Goal: Task Accomplishment & Management: Use online tool/utility

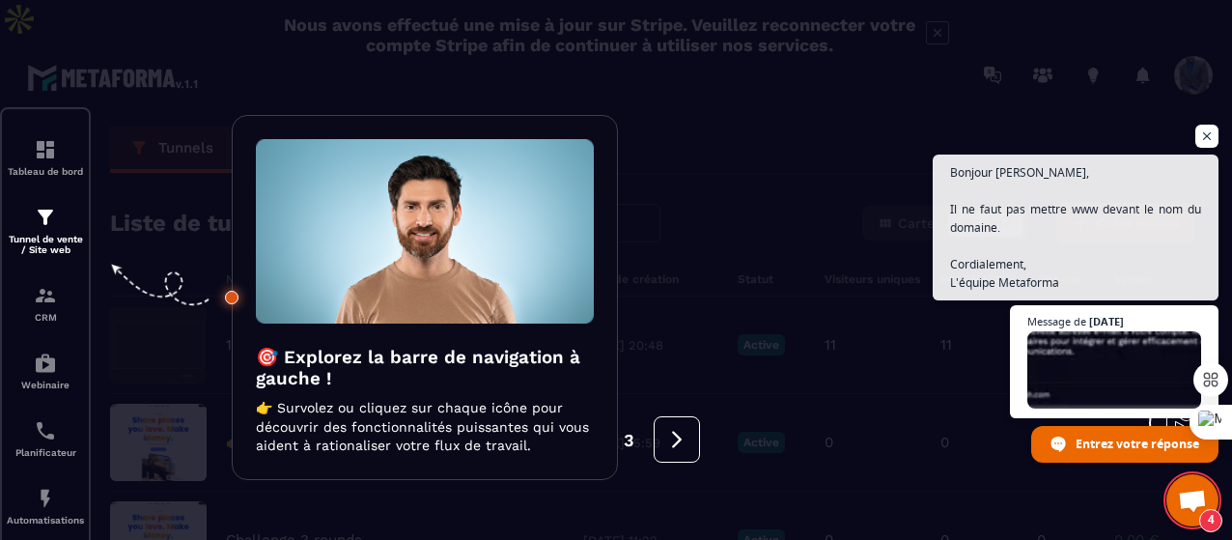
scroll to position [631, 0]
click at [1212, 138] on span "Ouvrir le chat" at bounding box center [1207, 137] width 24 height 24
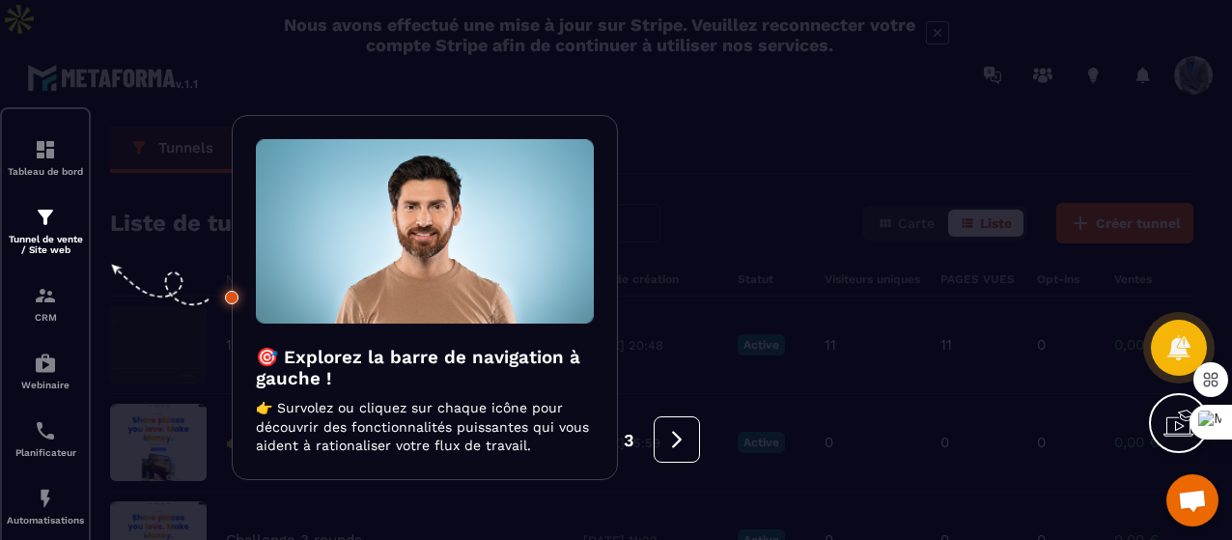
click at [904, 296] on div at bounding box center [616, 270] width 1232 height 540
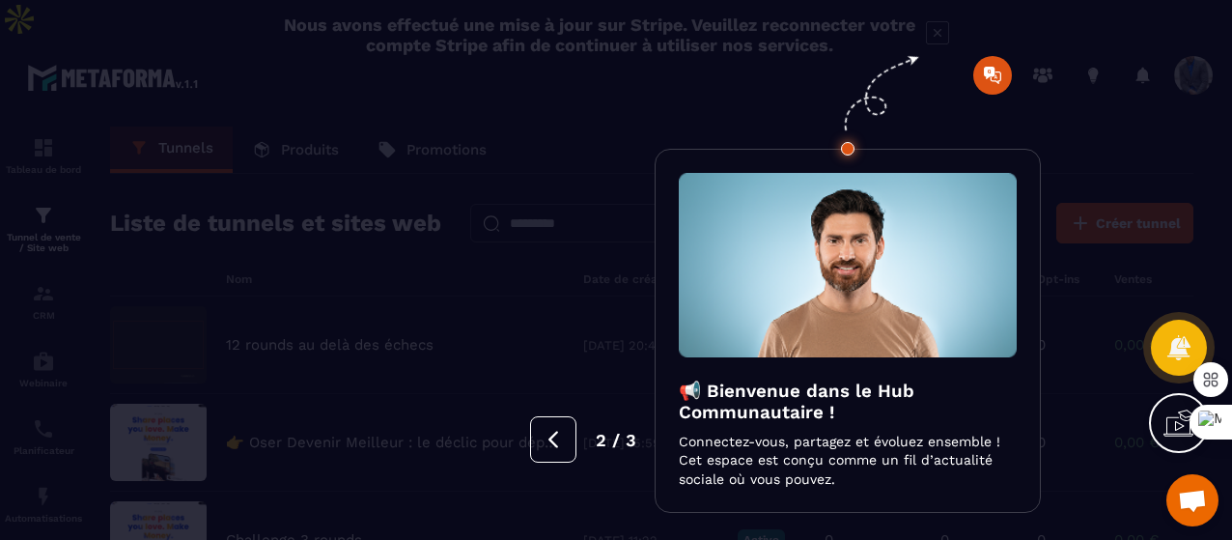
click at [674, 144] on div at bounding box center [616, 270] width 1232 height 540
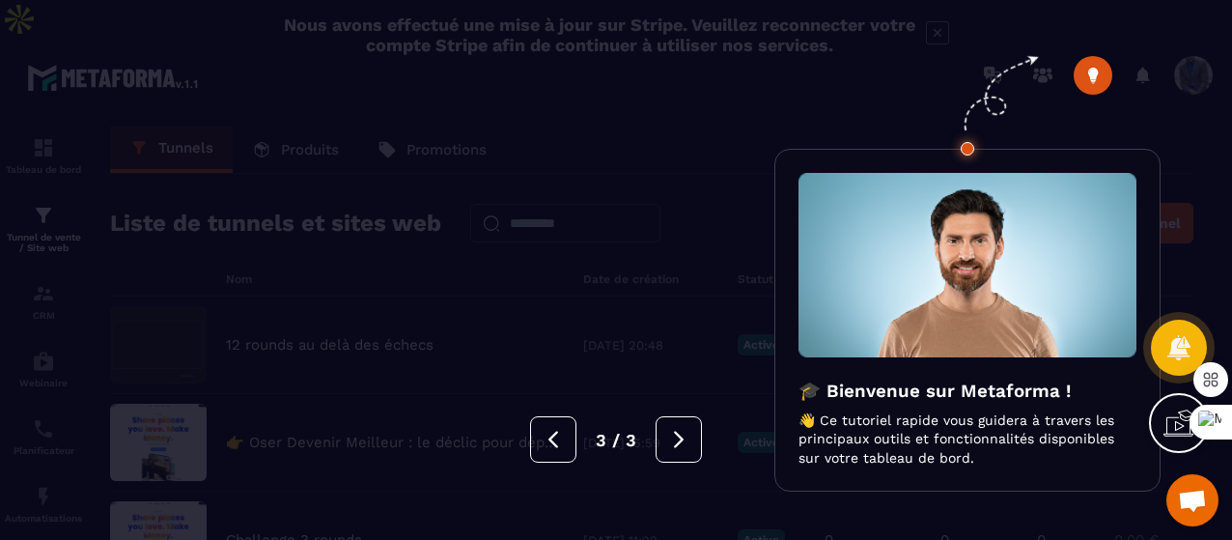
click at [406, 144] on div at bounding box center [616, 270] width 1232 height 540
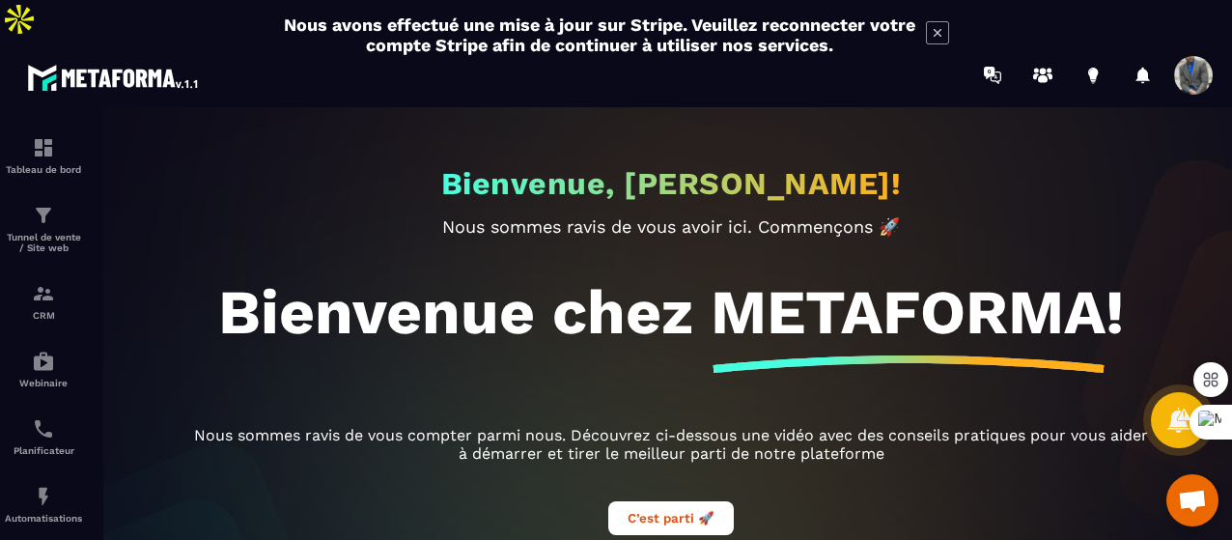
click at [1195, 56] on span at bounding box center [1193, 75] width 39 height 39
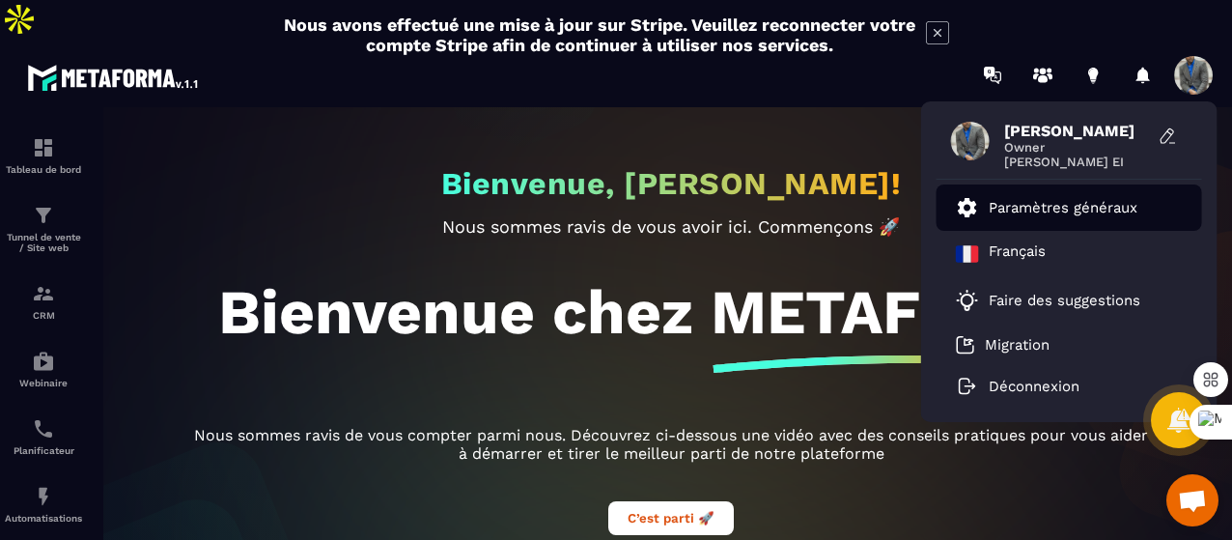
click at [1081, 199] on p "Paramètres généraux" at bounding box center [1062, 207] width 149 height 17
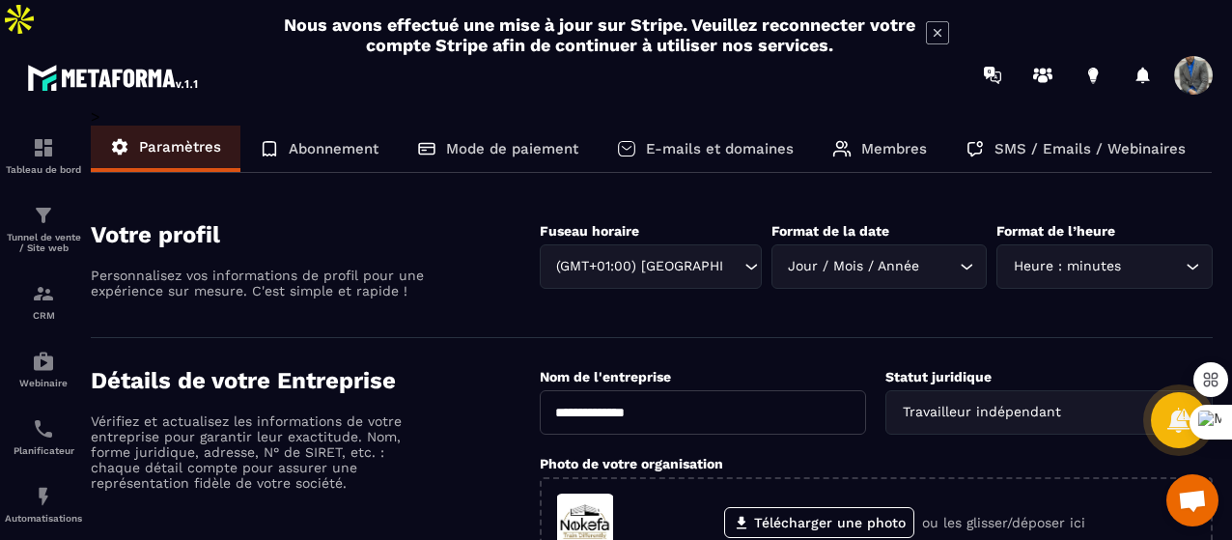
click at [754, 140] on p "E-mails et domaines" at bounding box center [720, 148] width 148 height 17
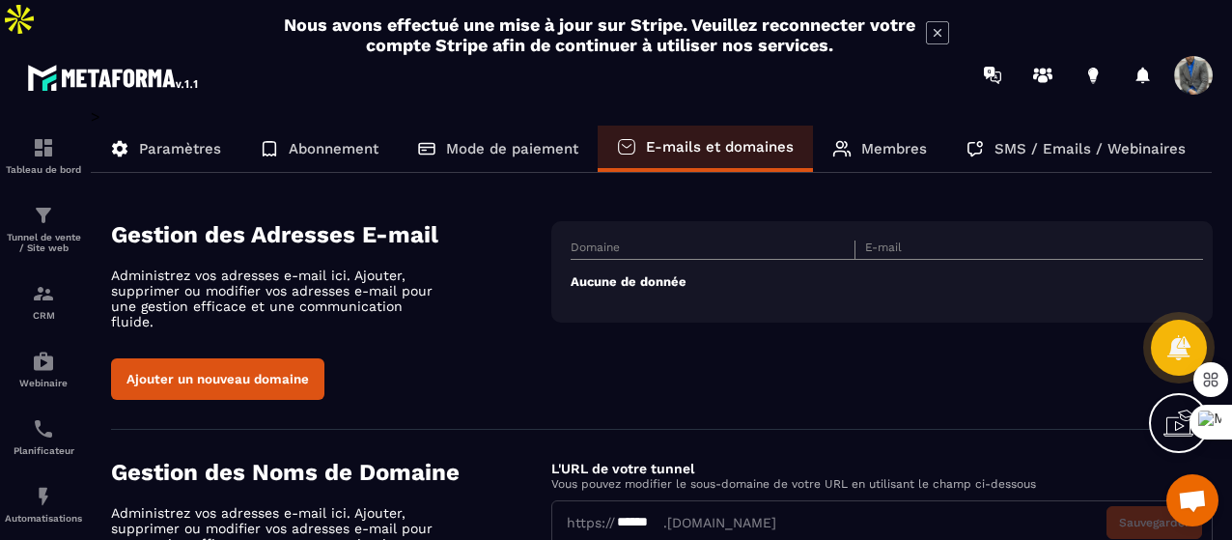
click at [691, 240] on th "Domaine" at bounding box center [712, 249] width 285 height 19
click at [265, 358] on button "Ajouter un nouveau domaine" at bounding box center [217, 379] width 213 height 42
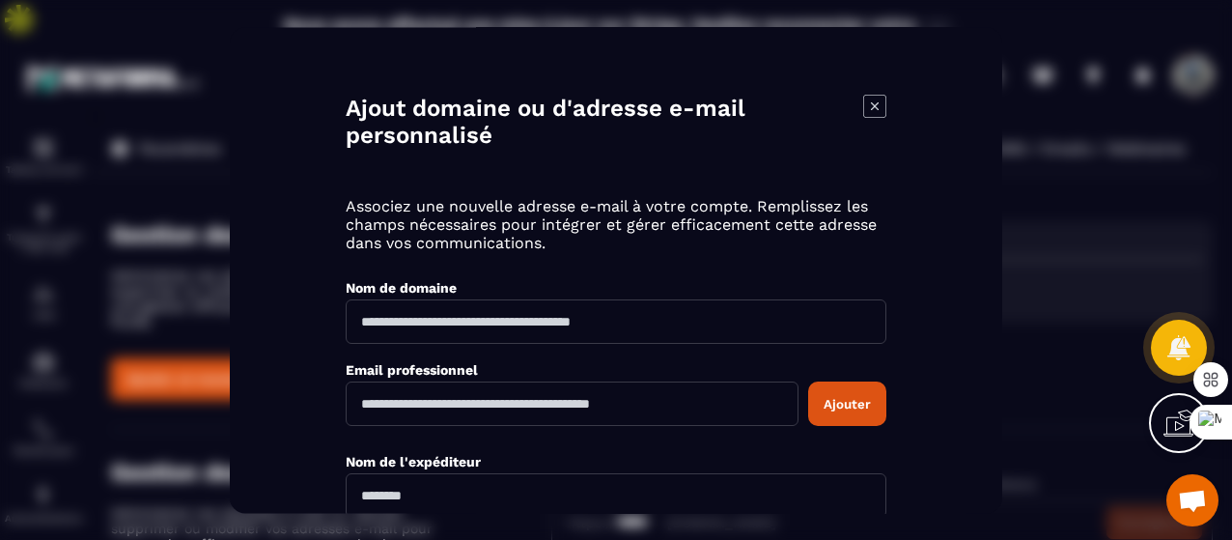
click at [374, 314] on input "Modal window" at bounding box center [616, 321] width 541 height 44
type input "*"
type input "**********"
click at [407, 407] on input "Modal window" at bounding box center [572, 403] width 453 height 44
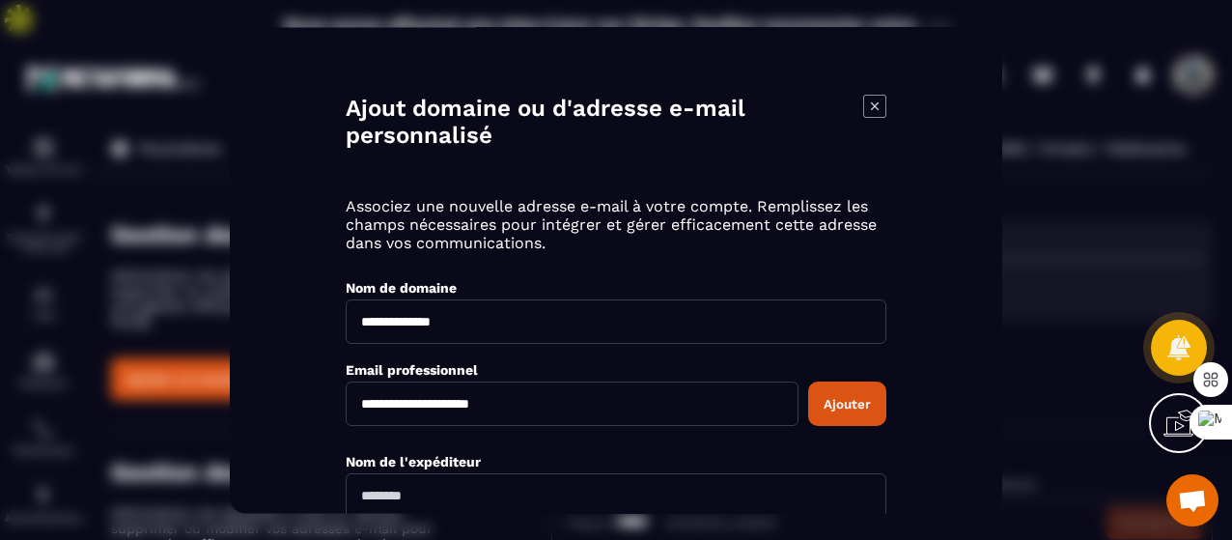
type input "**********"
click at [398, 495] on input "Modal window" at bounding box center [616, 495] width 541 height 44
type input "*****"
click at [845, 389] on button "Ajouter" at bounding box center [847, 403] width 78 height 44
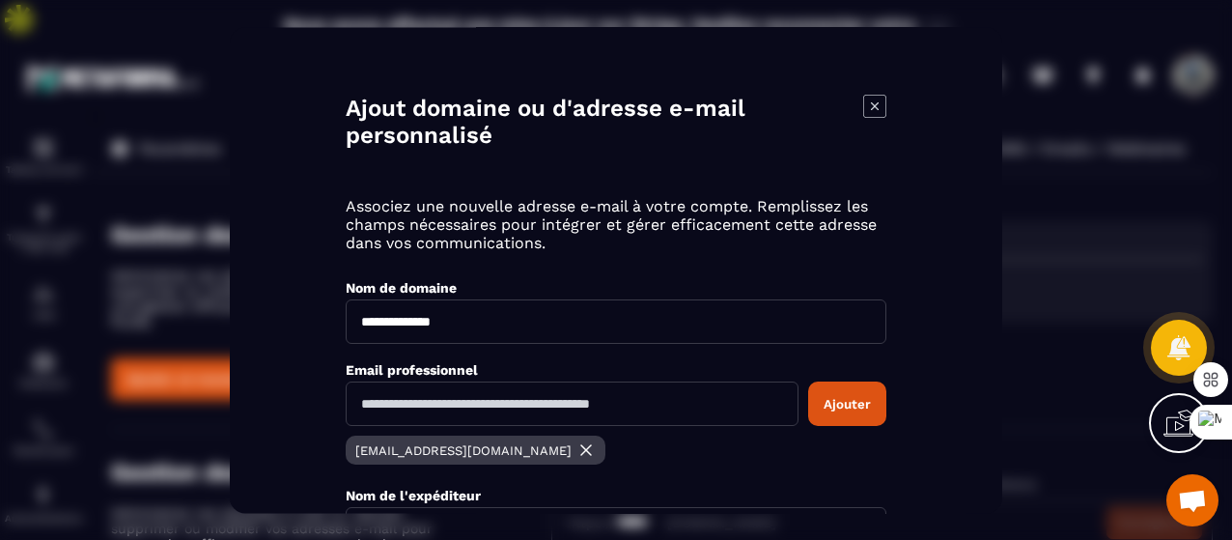
click at [845, 389] on button "Ajouter" at bounding box center [847, 403] width 78 height 44
drag, startPoint x: 653, startPoint y: 389, endPoint x: 736, endPoint y: 459, distance: 108.9
click at [736, 459] on div "[EMAIL_ADDRESS][DOMAIN_NAME]" at bounding box center [616, 452] width 541 height 34
click at [622, 404] on input "Modal window" at bounding box center [572, 403] width 453 height 44
type input "**********"
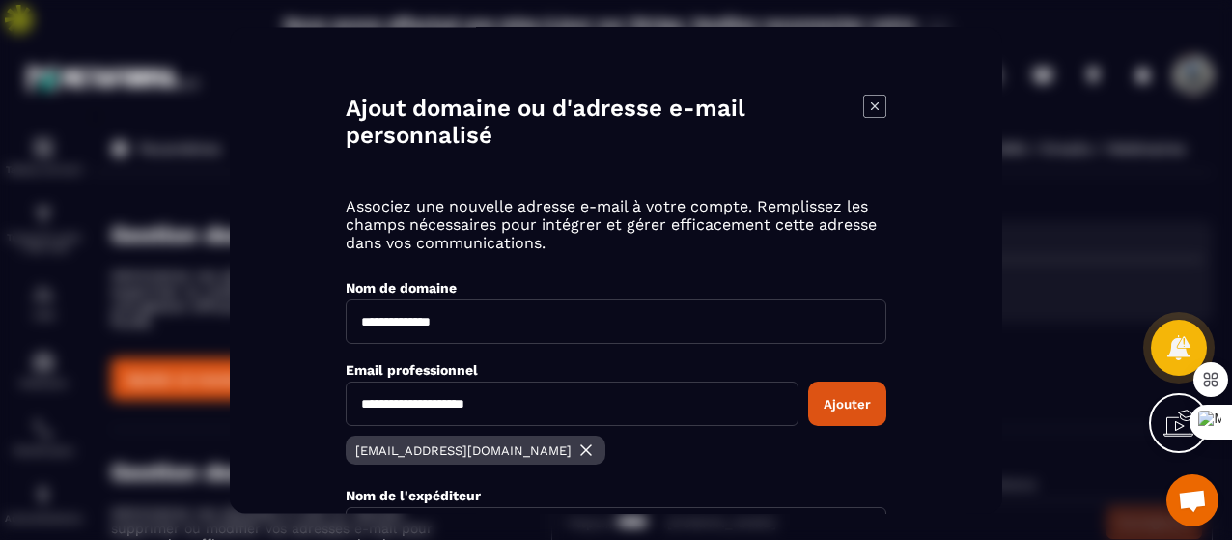
click at [860, 403] on button "Ajouter" at bounding box center [847, 403] width 78 height 44
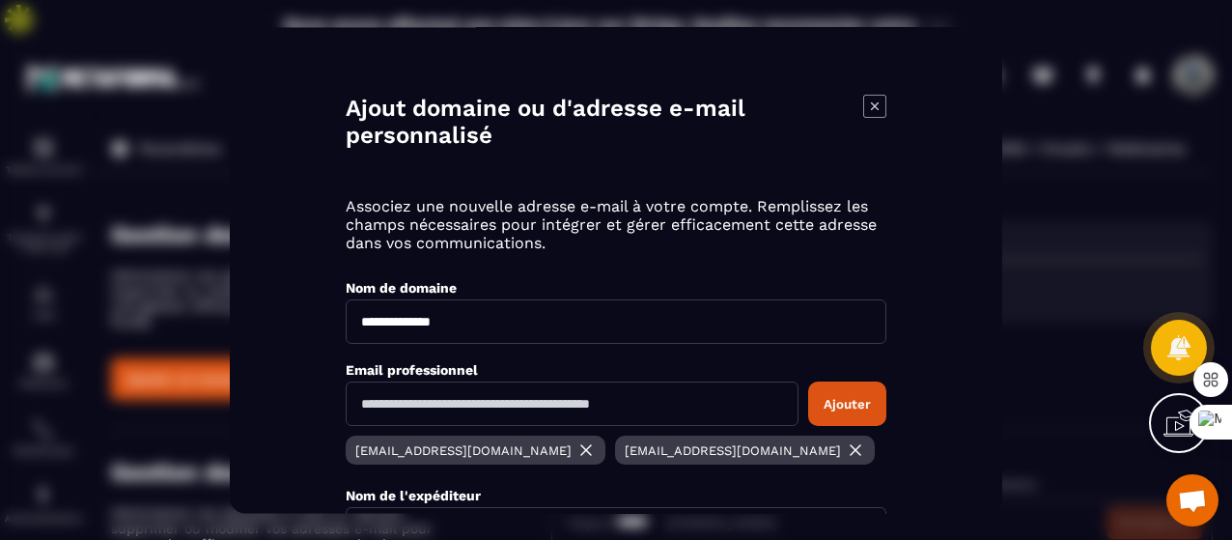
click at [860, 403] on button "Ajouter" at bounding box center [847, 403] width 78 height 44
click at [846, 443] on img "Modal window" at bounding box center [855, 449] width 19 height 19
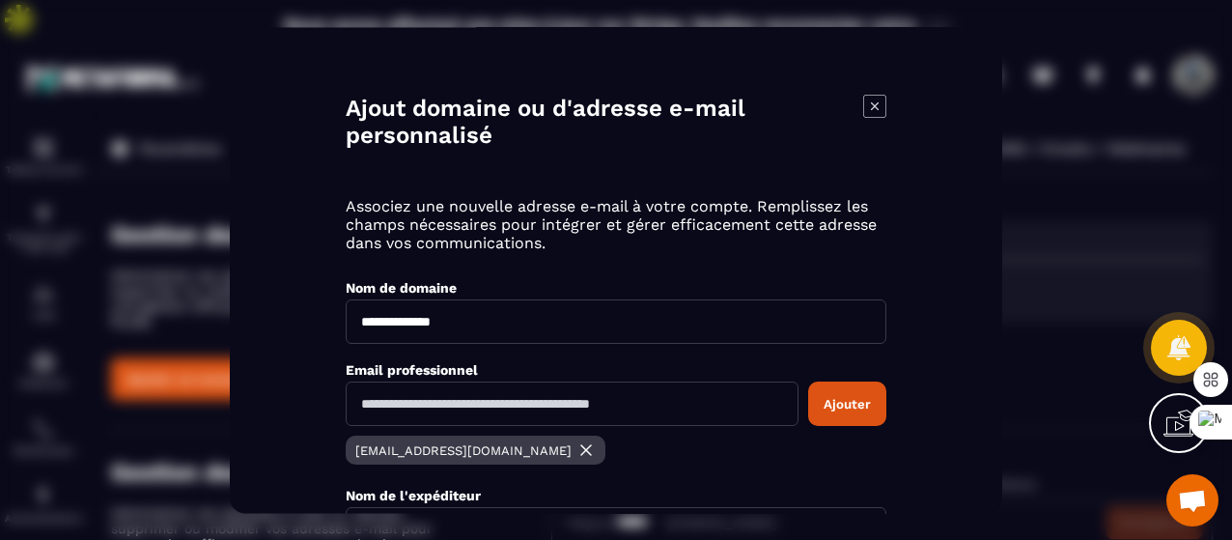
click at [576, 449] on img "Modal window" at bounding box center [585, 449] width 19 height 19
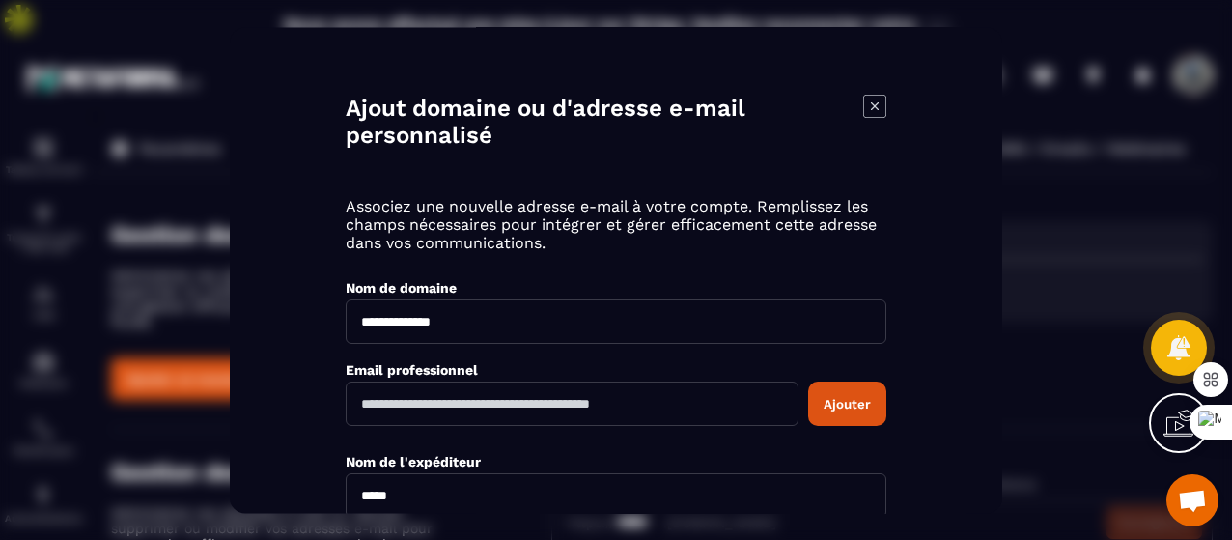
click at [521, 408] on input "Modal window" at bounding box center [572, 403] width 453 height 44
type input "**********"
click at [852, 406] on button "Ajouter" at bounding box center [847, 403] width 78 height 44
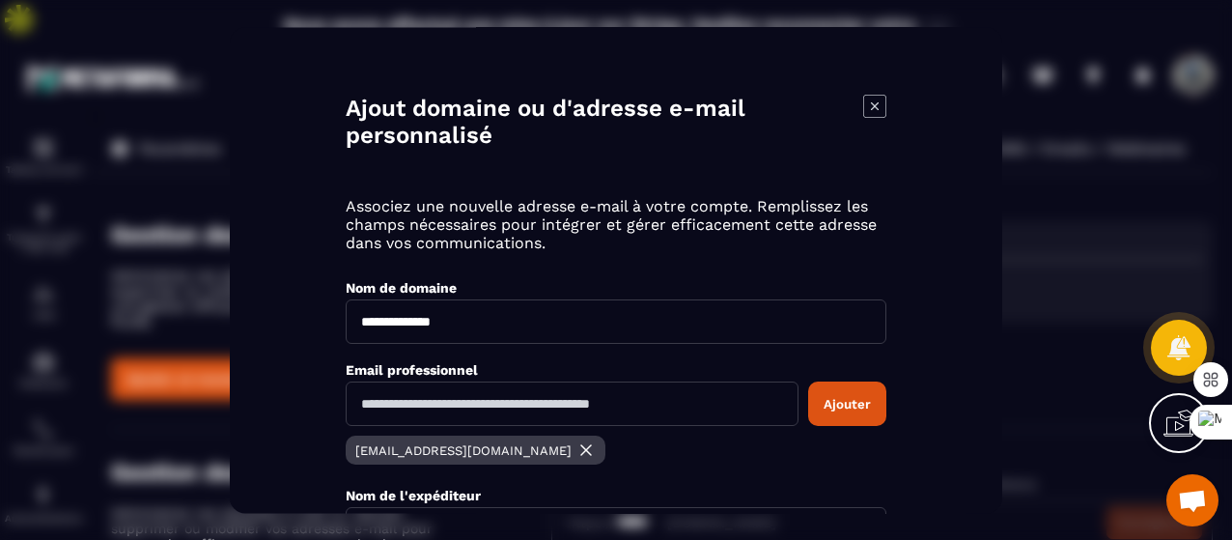
click at [852, 406] on button "Ajouter" at bounding box center [847, 403] width 78 height 44
click at [873, 98] on icon "Modal window" at bounding box center [874, 106] width 23 height 23
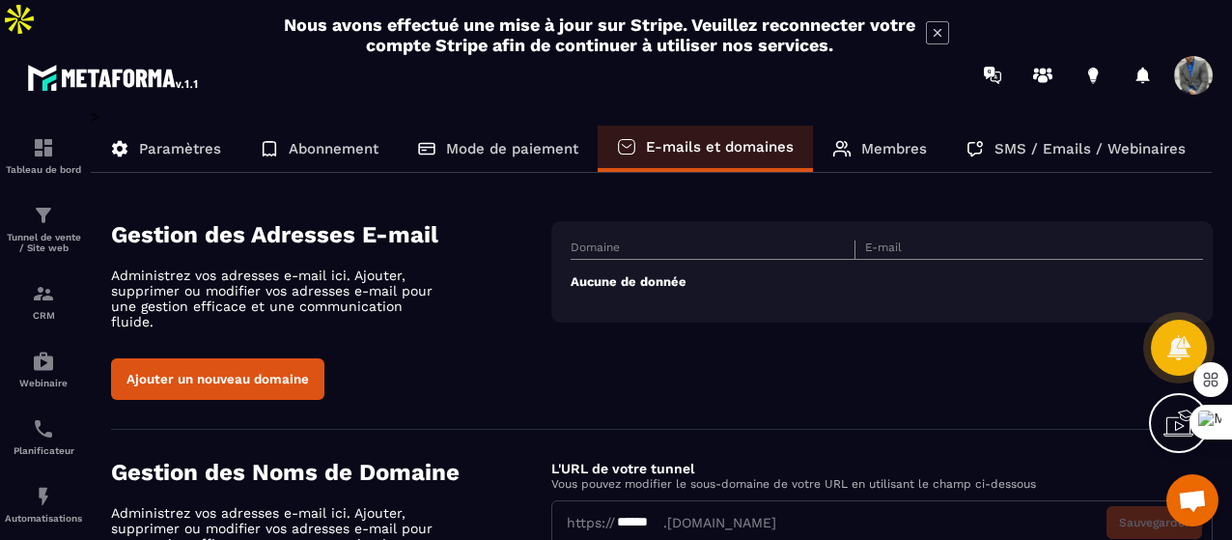
click at [1183, 499] on span "Ouvrir le chat" at bounding box center [1192, 501] width 31 height 25
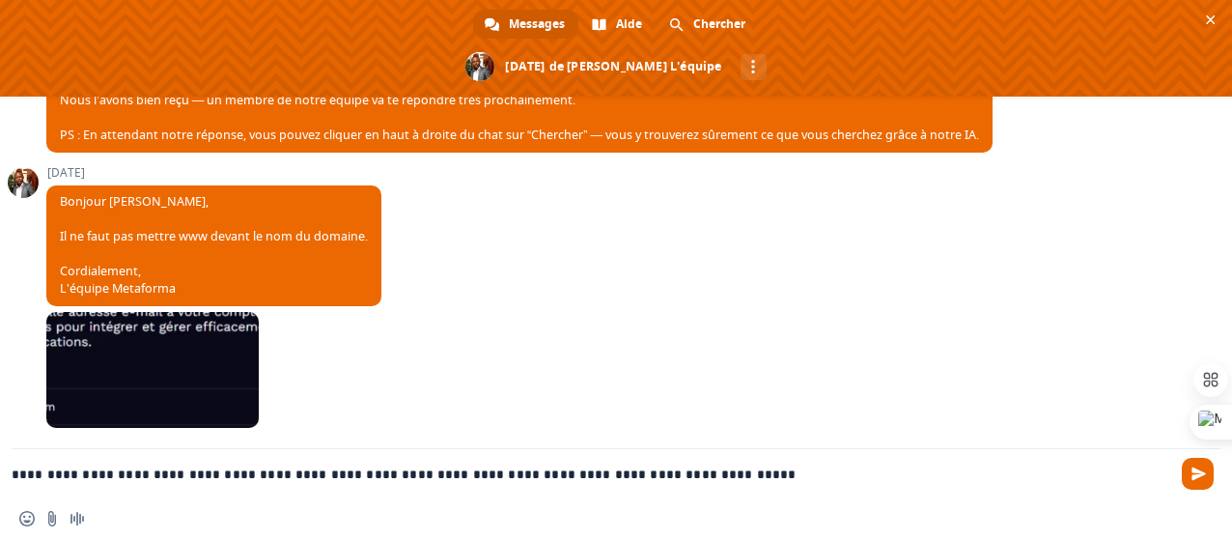
scroll to position [910, 0]
type textarea "**********"
click at [1205, 474] on div at bounding box center [1210, 464] width 29 height 29
click at [945, 503] on div "Insérer un emoji Envoyer un fichier Message audio" at bounding box center [616, 518] width 1232 height 42
click at [1187, 472] on span "Envoyer" at bounding box center [1198, 474] width 32 height 32
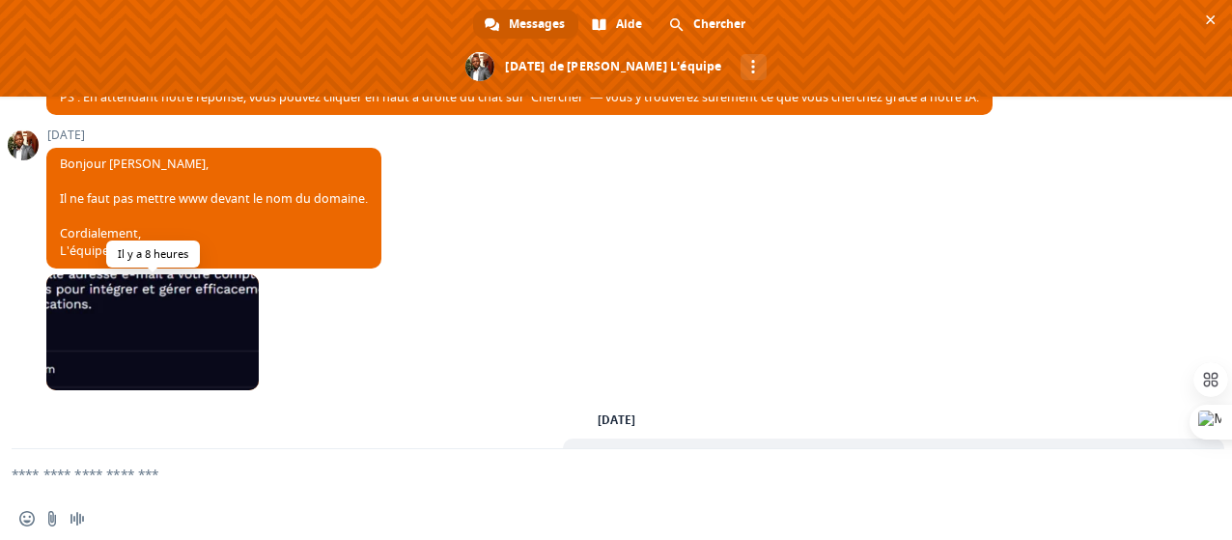
scroll to position [929, 0]
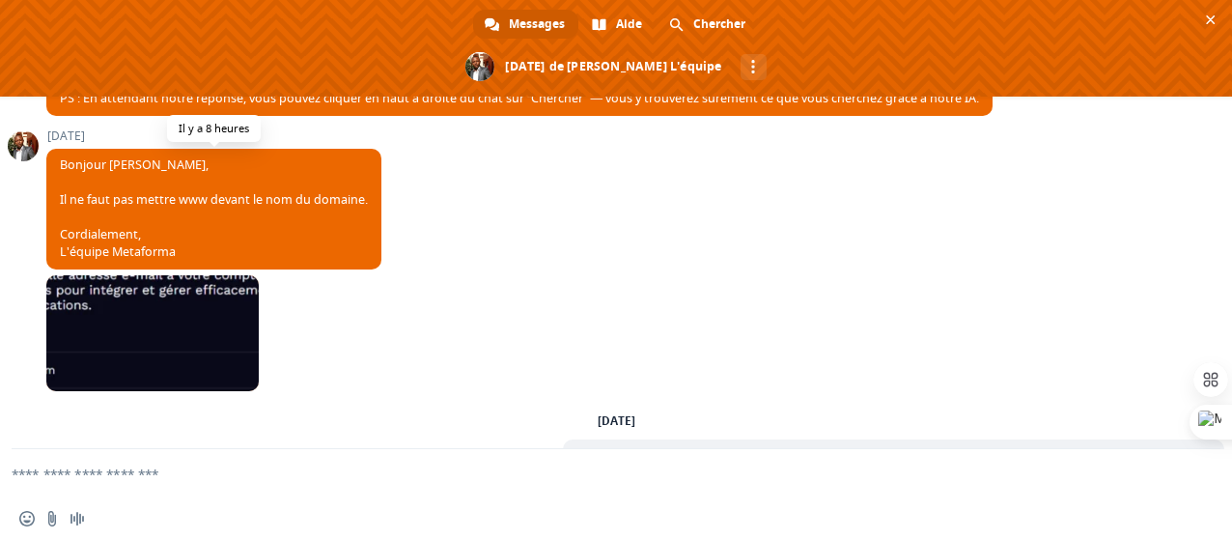
click at [84, 201] on span "Bonjour [PERSON_NAME], Il ne faut pas mettre www devant le nom du domaine. Cord…" at bounding box center [213, 209] width 335 height 121
click at [386, 234] on div "[DATE][PERSON_NAME] [PERSON_NAME], Il ne faut pas mettre www devant le nom du d…" at bounding box center [635, 202] width 1178 height 146
click at [332, 235] on span "Bonjour [PERSON_NAME], Il ne faut pas mettre www devant le nom du domaine. Cord…" at bounding box center [213, 209] width 335 height 121
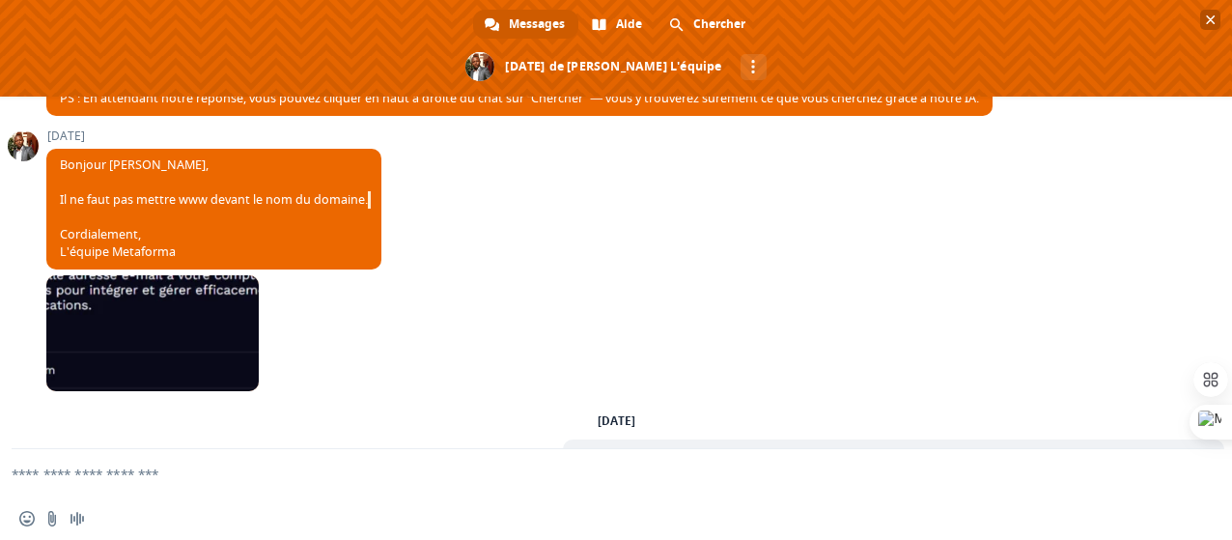
click at [1206, 19] on span "Fermer le chat" at bounding box center [1211, 20] width 10 height 13
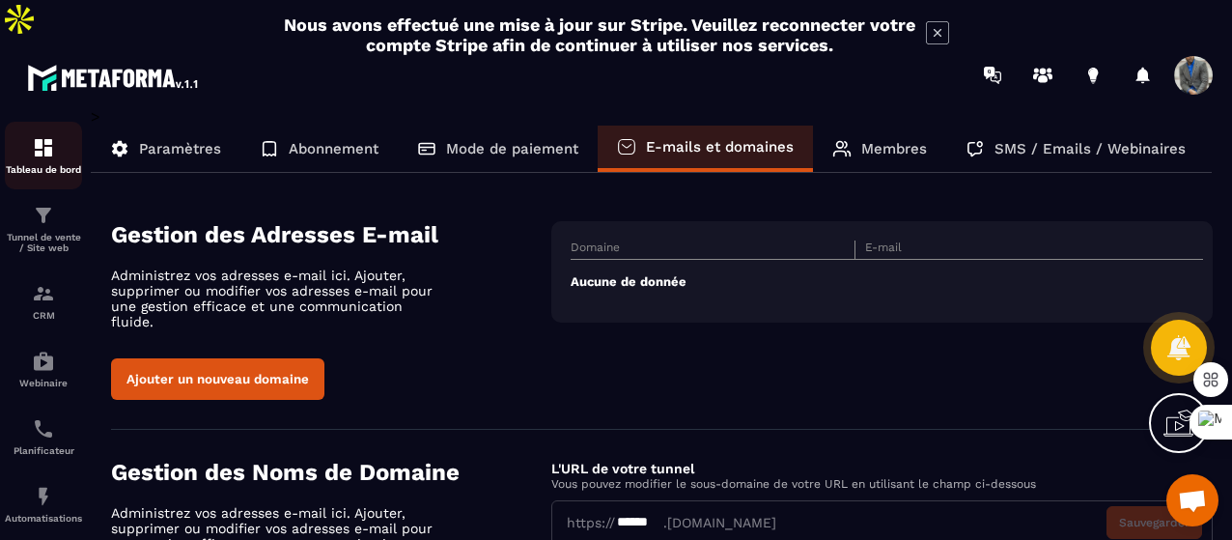
click at [56, 164] on p "Tableau de bord" at bounding box center [43, 169] width 77 height 11
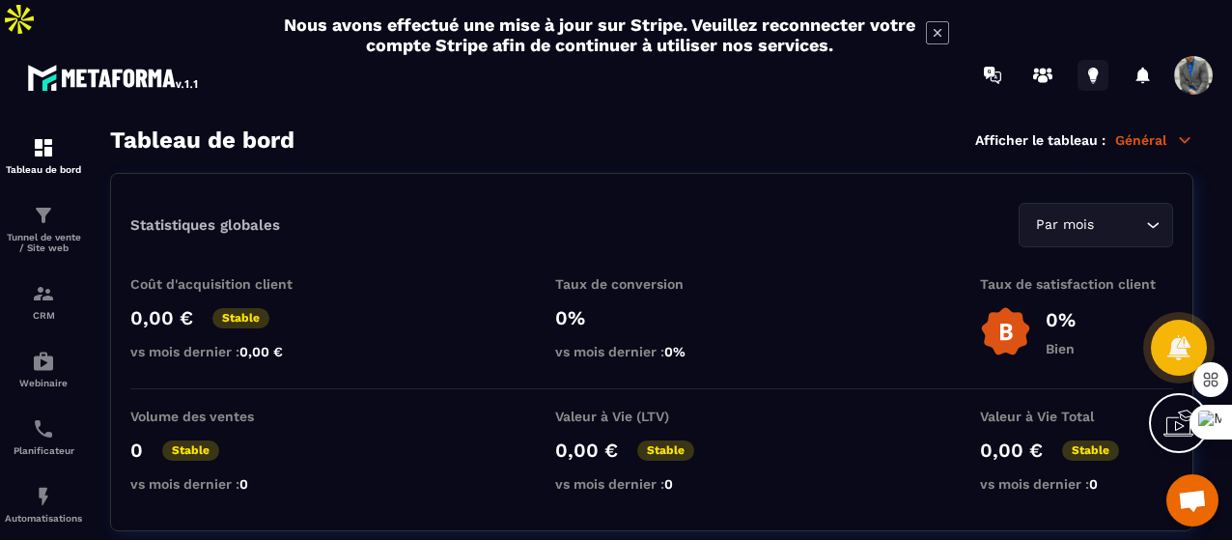
click at [1086, 60] on icon at bounding box center [1092, 75] width 31 height 31
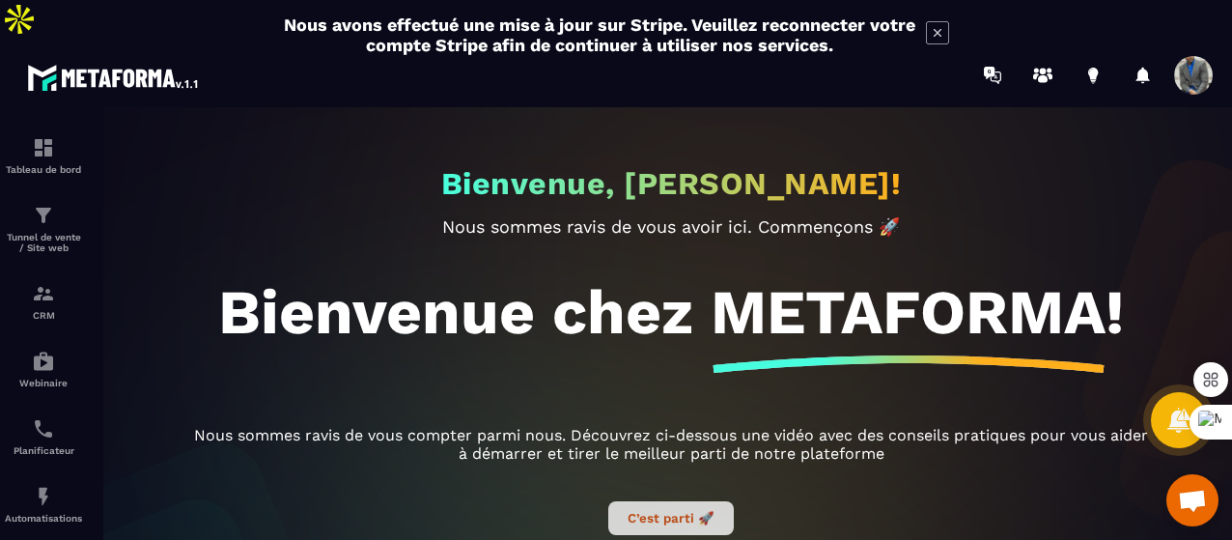
click at [659, 501] on button "C’est parti 🚀" at bounding box center [670, 518] width 125 height 34
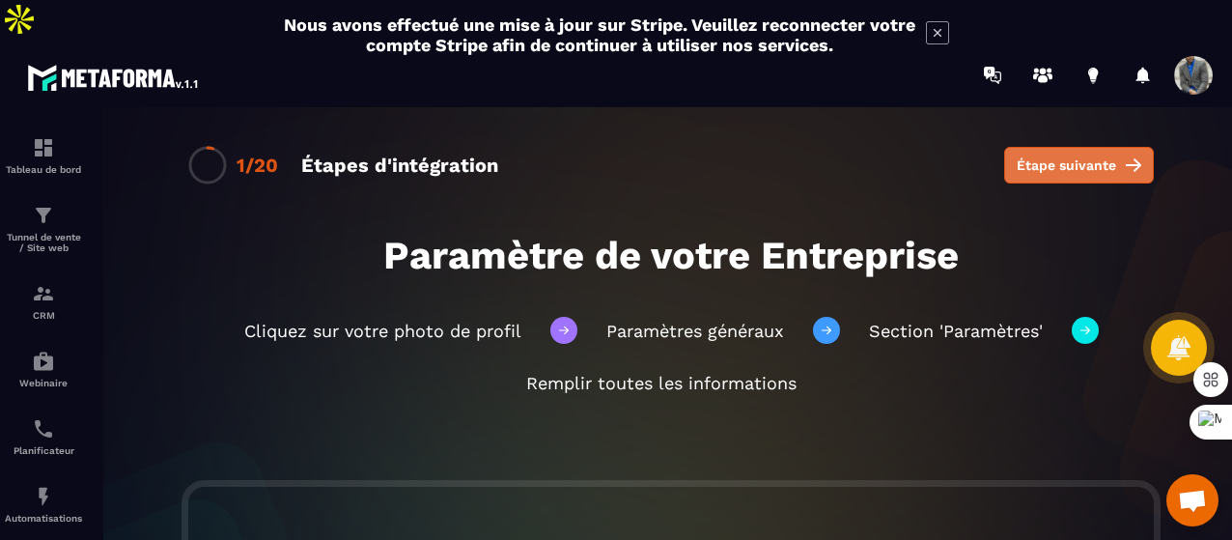
click at [1098, 155] on span "Étape suivante" at bounding box center [1065, 164] width 99 height 19
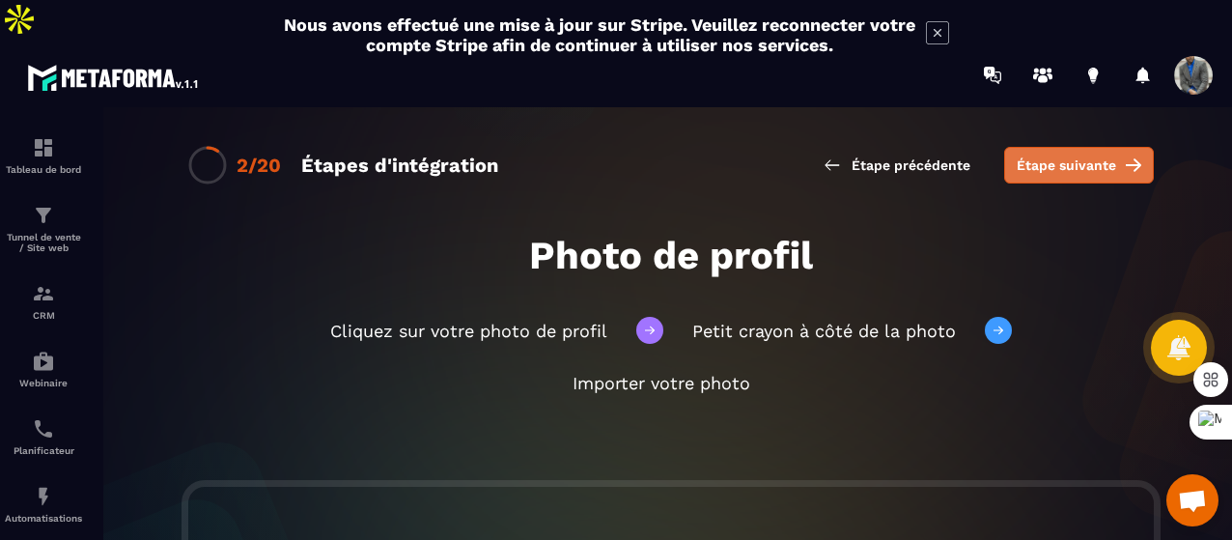
click at [1039, 147] on button "Étape suivante" at bounding box center [1079, 165] width 150 height 37
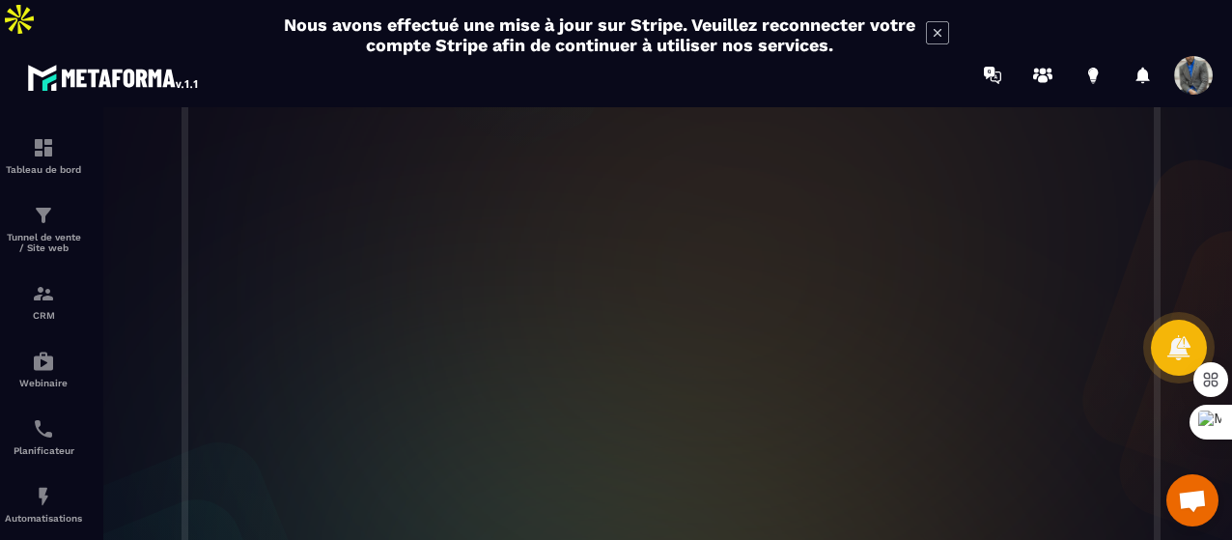
scroll to position [478, 0]
click at [1186, 230] on div at bounding box center [671, 281] width 1160 height 657
click at [1187, 499] on span "Ouvrir le chat" at bounding box center [1192, 501] width 31 height 25
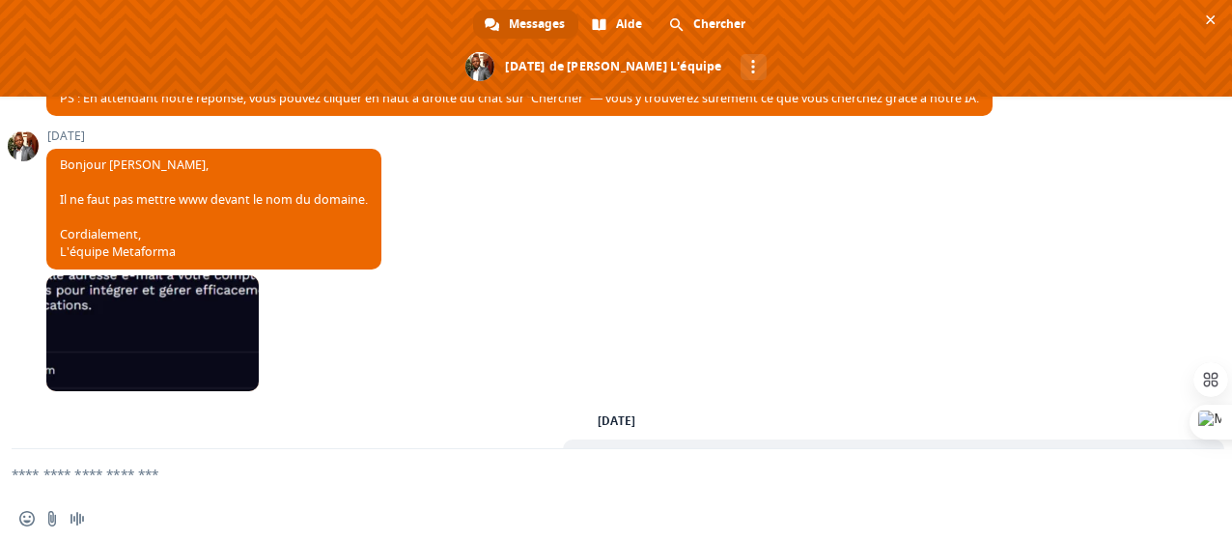
scroll to position [994, 0]
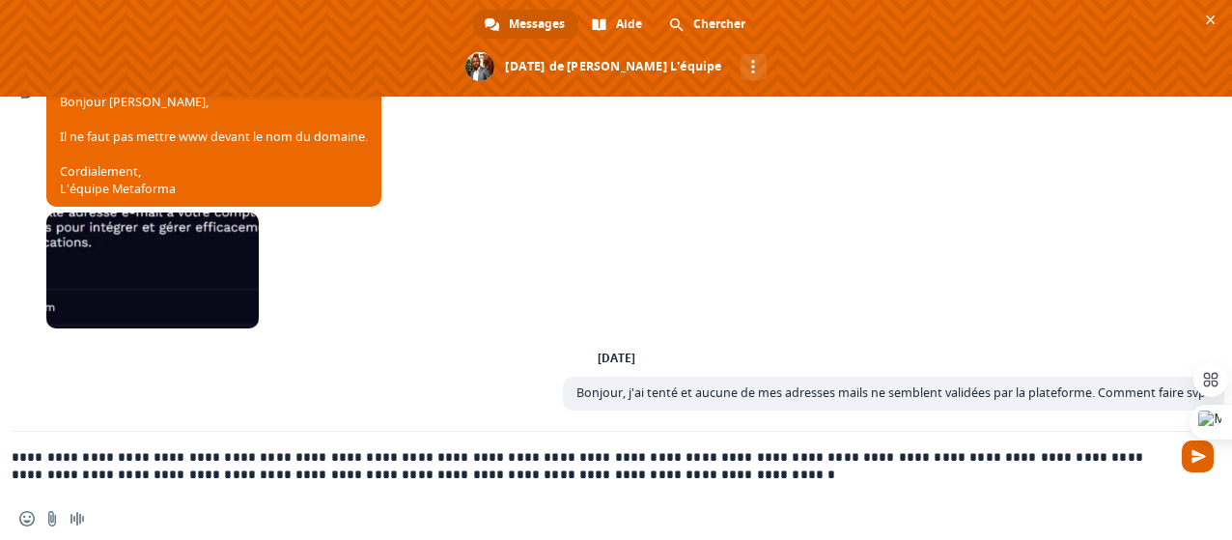
type textarea "**********"
click at [1197, 450] on span "Envoyer" at bounding box center [1198, 456] width 14 height 14
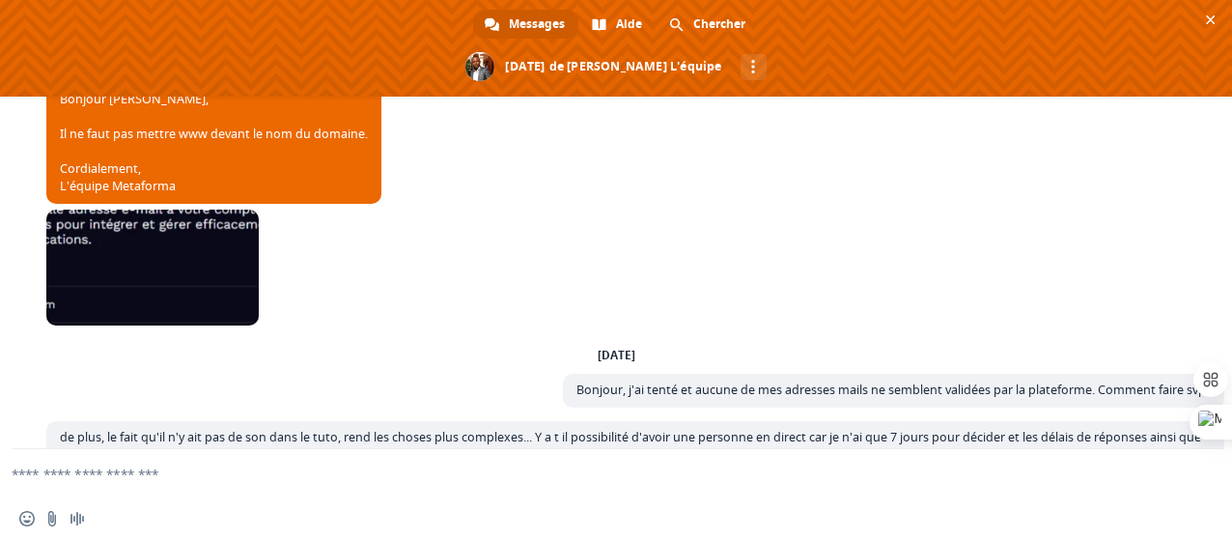
scroll to position [1052, 0]
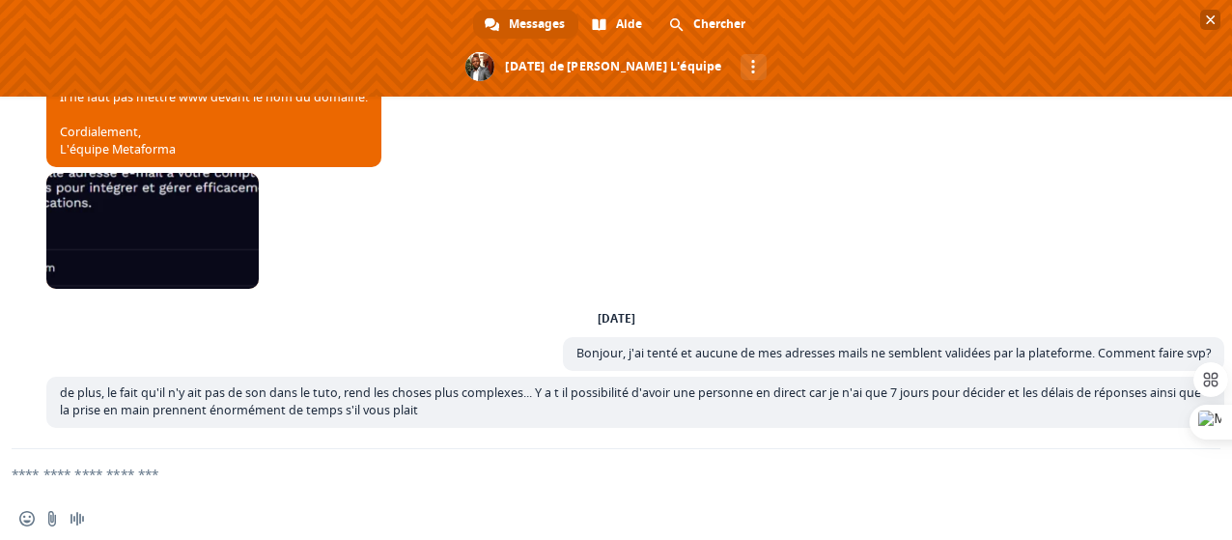
click at [1212, 20] on span "Fermer le chat" at bounding box center [1211, 20] width 10 height 13
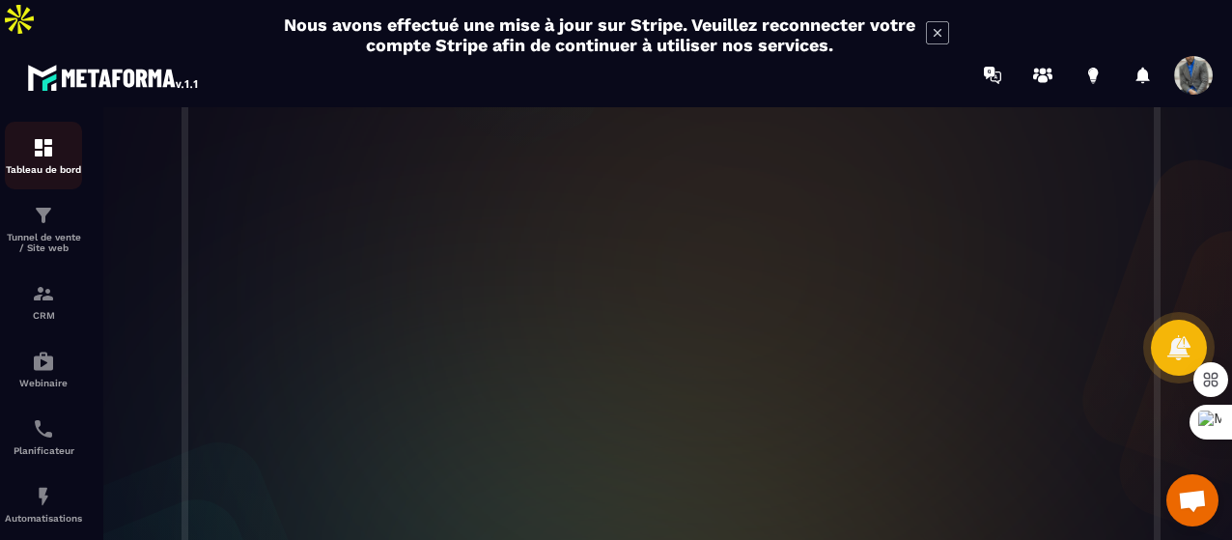
click at [46, 136] on img at bounding box center [43, 147] width 23 height 23
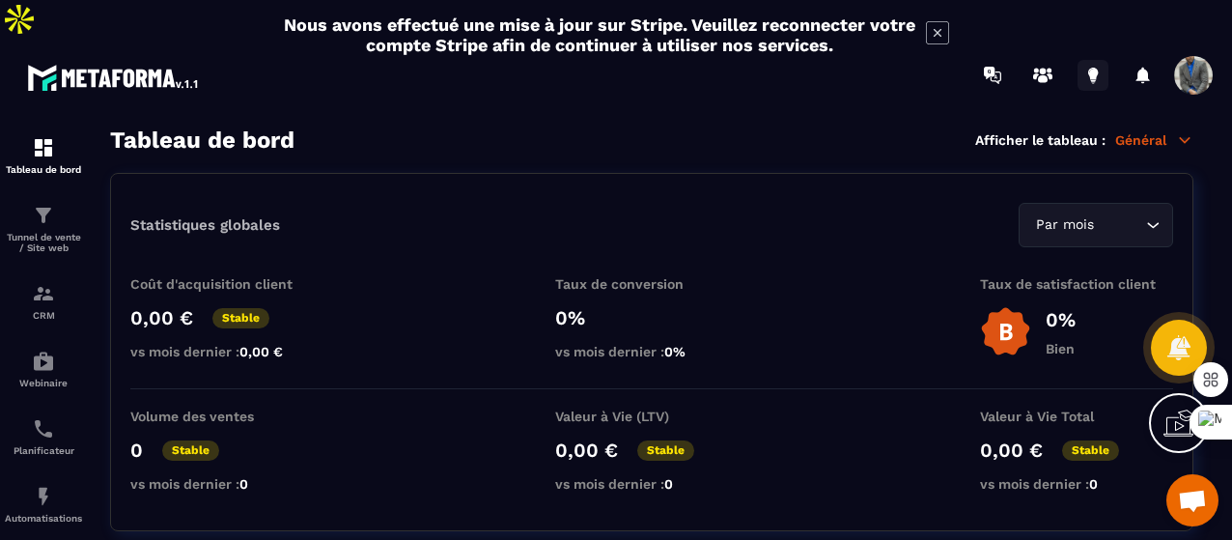
click at [1096, 67] on icon at bounding box center [1093, 73] width 10 height 13
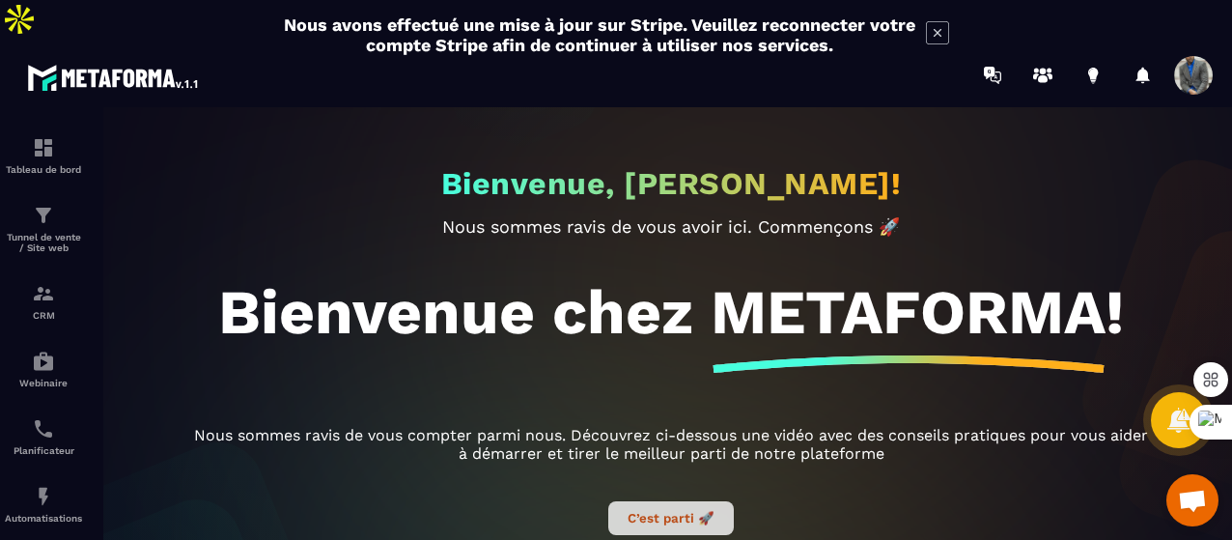
click at [682, 501] on button "C’est parti 🚀" at bounding box center [670, 518] width 125 height 34
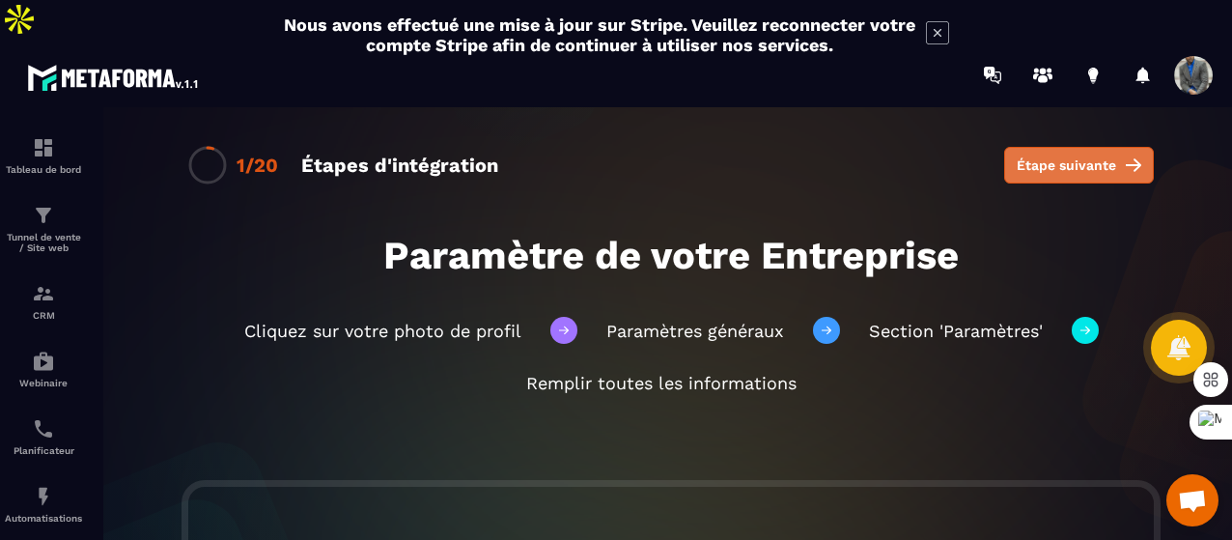
click at [1070, 147] on button "Étape suivante" at bounding box center [1079, 165] width 150 height 37
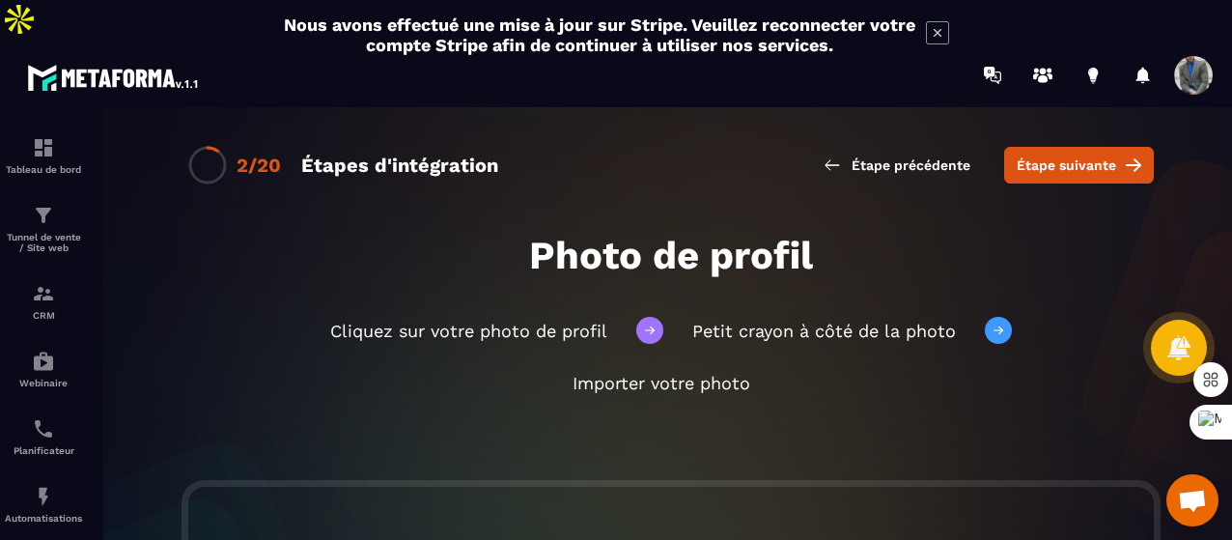
click at [1070, 147] on button "Étape suivante" at bounding box center [1079, 165] width 150 height 37
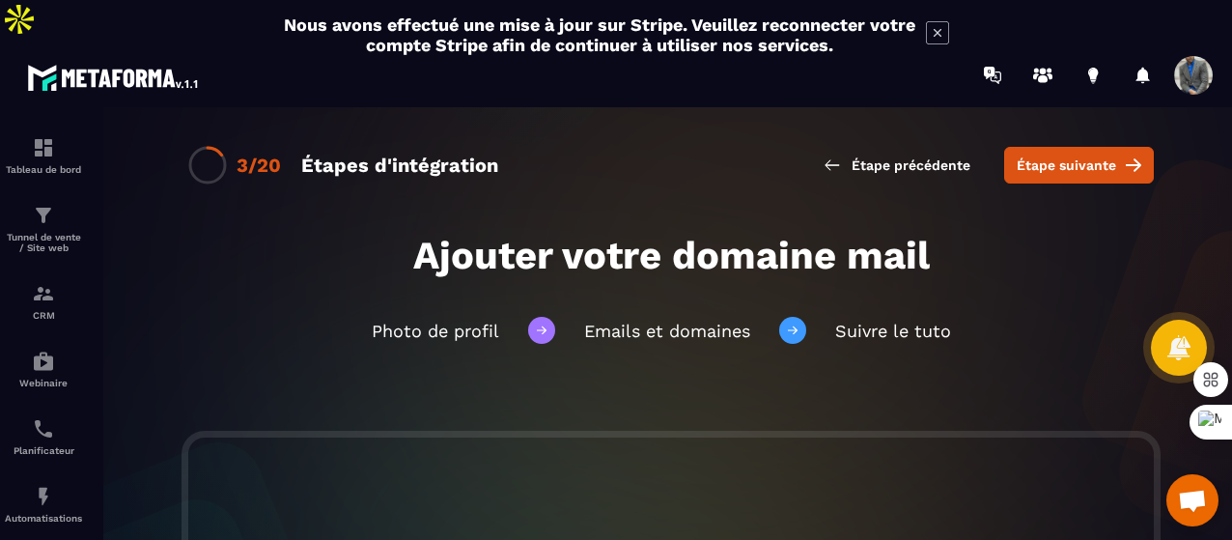
click at [1070, 147] on button "Étape suivante" at bounding box center [1079, 165] width 150 height 37
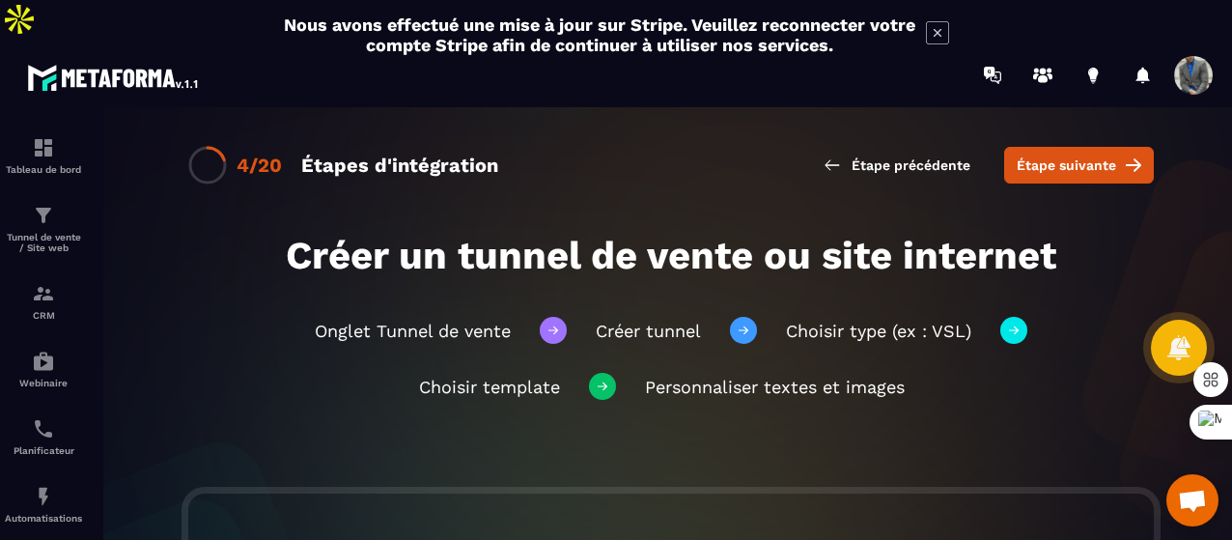
click at [1070, 147] on button "Étape suivante" at bounding box center [1079, 165] width 150 height 37
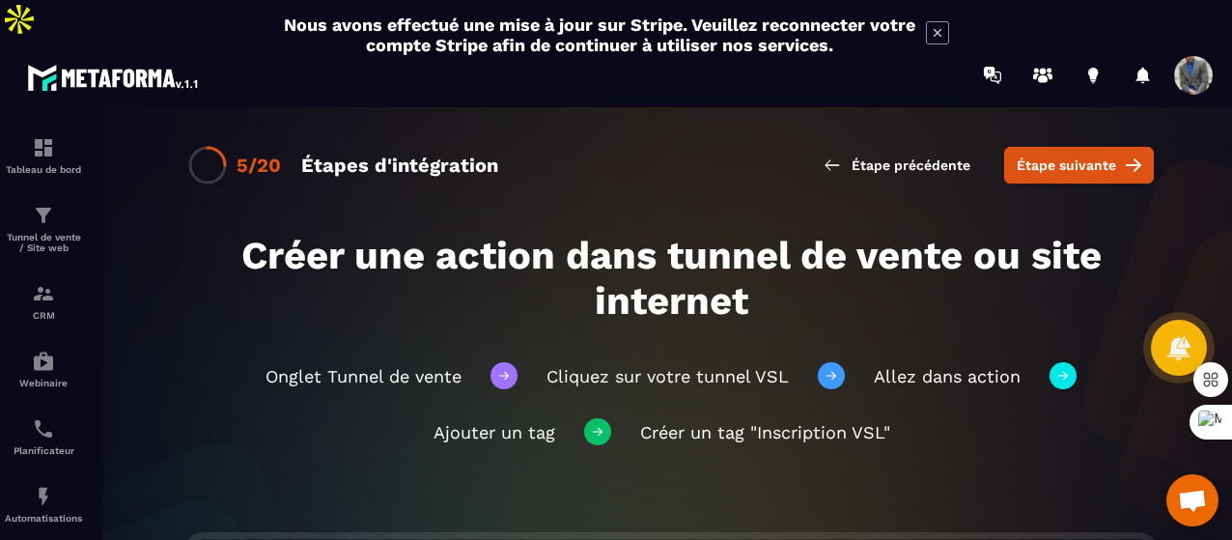
click at [1070, 147] on button "Étape suivante" at bounding box center [1079, 165] width 150 height 37
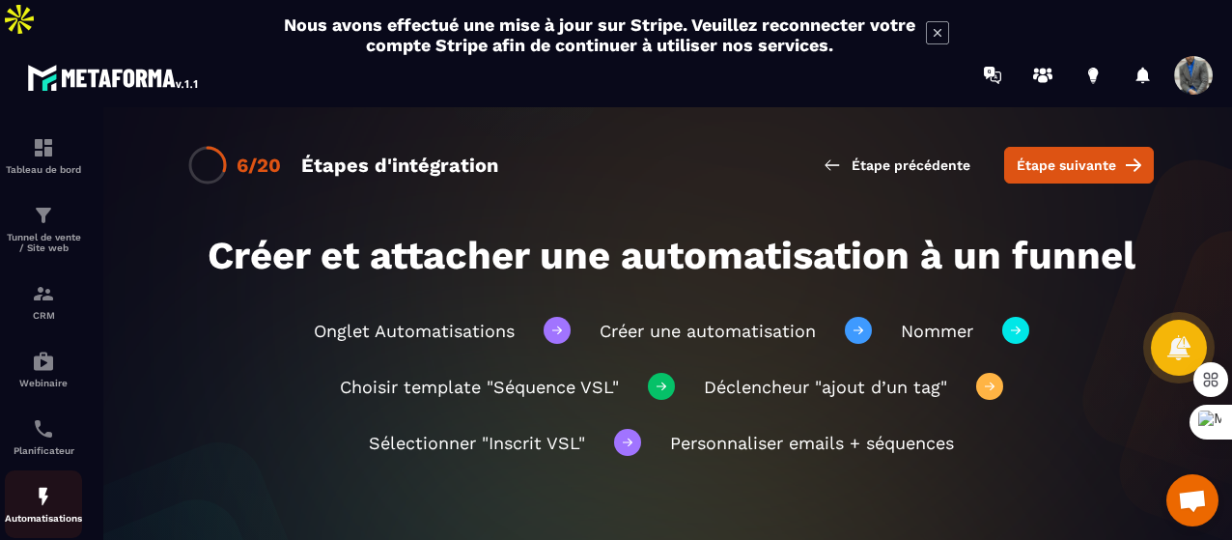
click at [42, 485] on img at bounding box center [43, 496] width 23 height 23
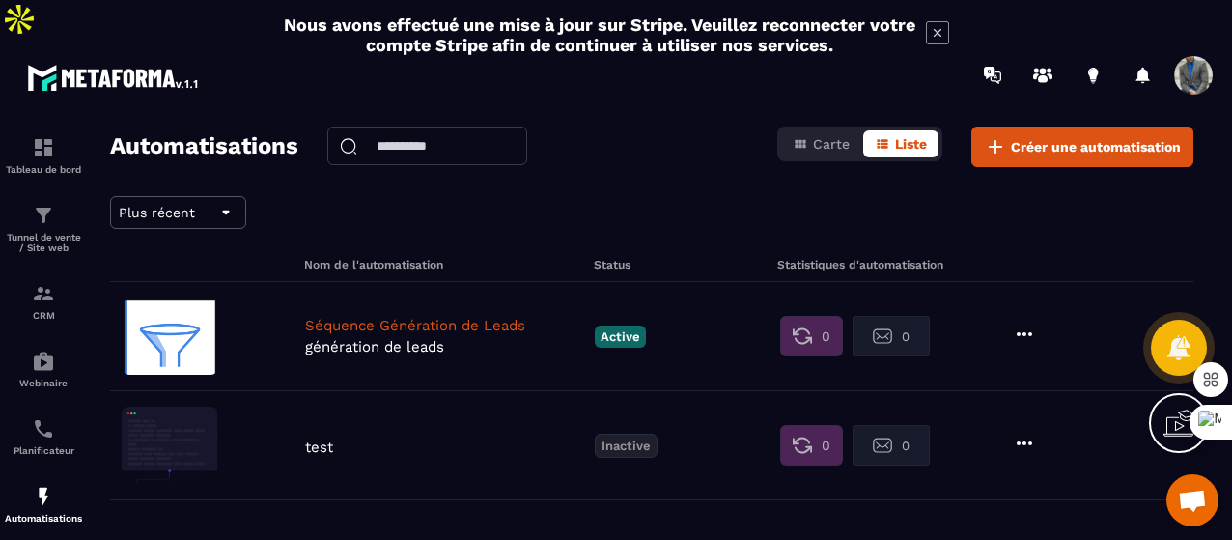
click at [1168, 413] on icon at bounding box center [1178, 422] width 31 height 31
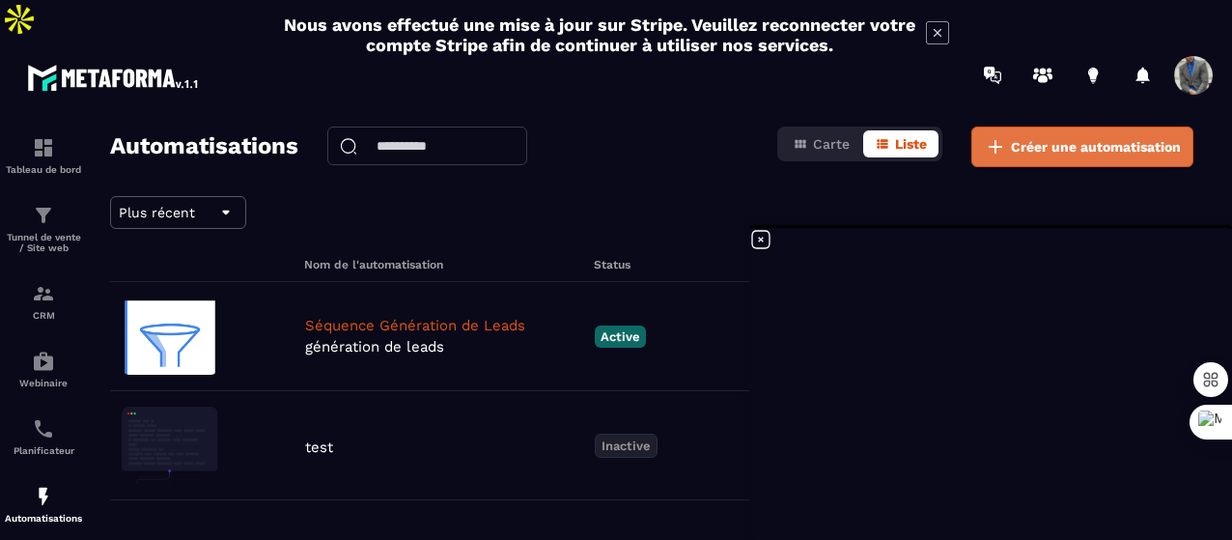
click at [1060, 137] on span "Créer une automatisation" at bounding box center [1096, 146] width 170 height 19
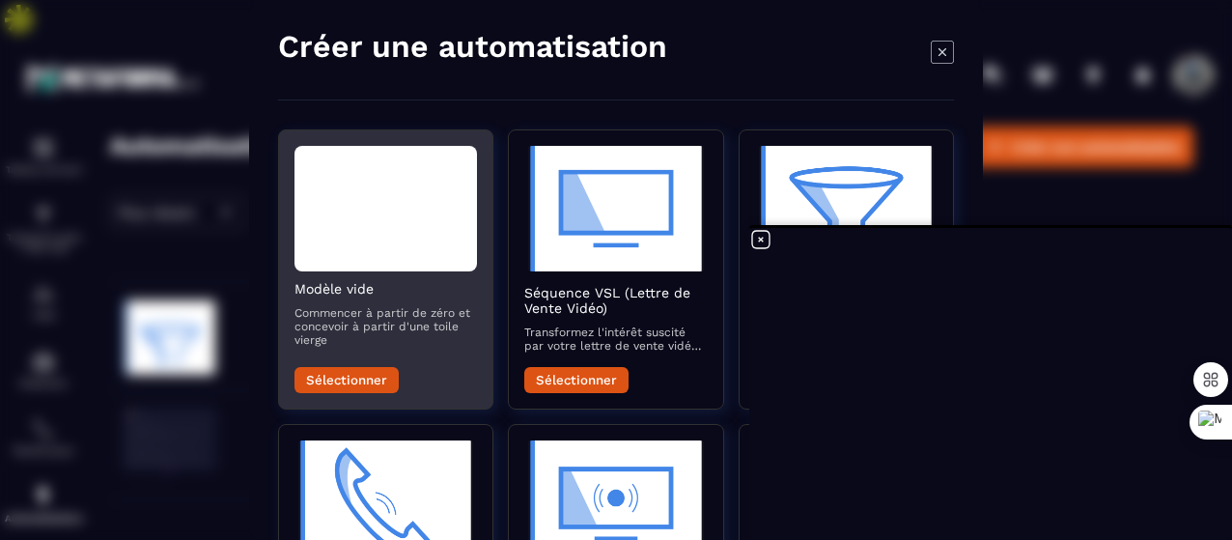
click at [378, 213] on div "Modal window" at bounding box center [385, 208] width 182 height 125
click at [344, 373] on button "Sélectionner" at bounding box center [346, 380] width 104 height 26
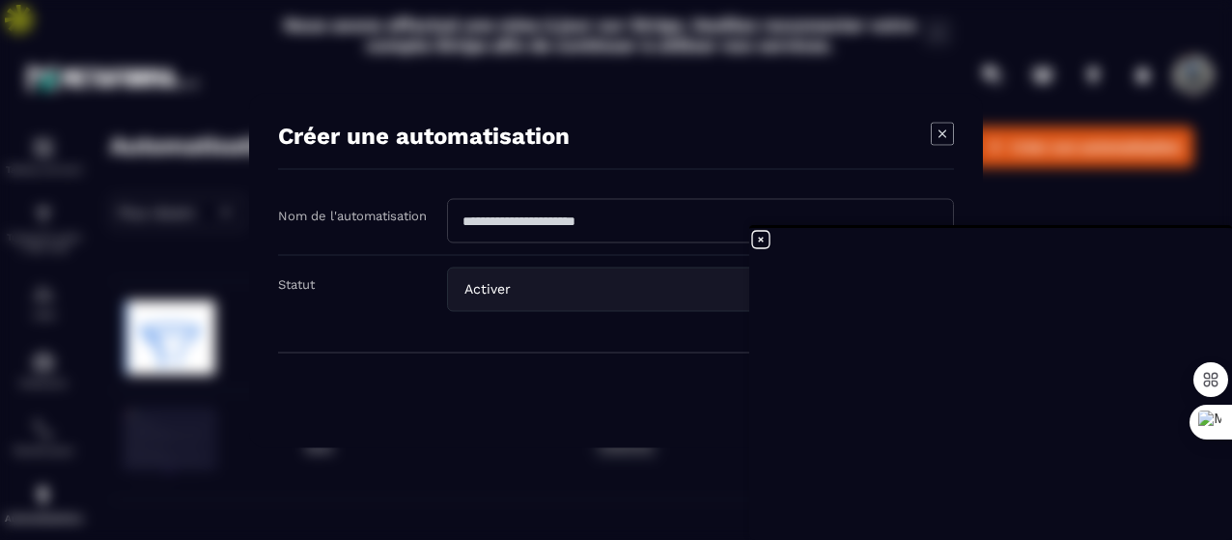
click at [496, 234] on input "Modal window" at bounding box center [700, 220] width 507 height 44
type input "**********"
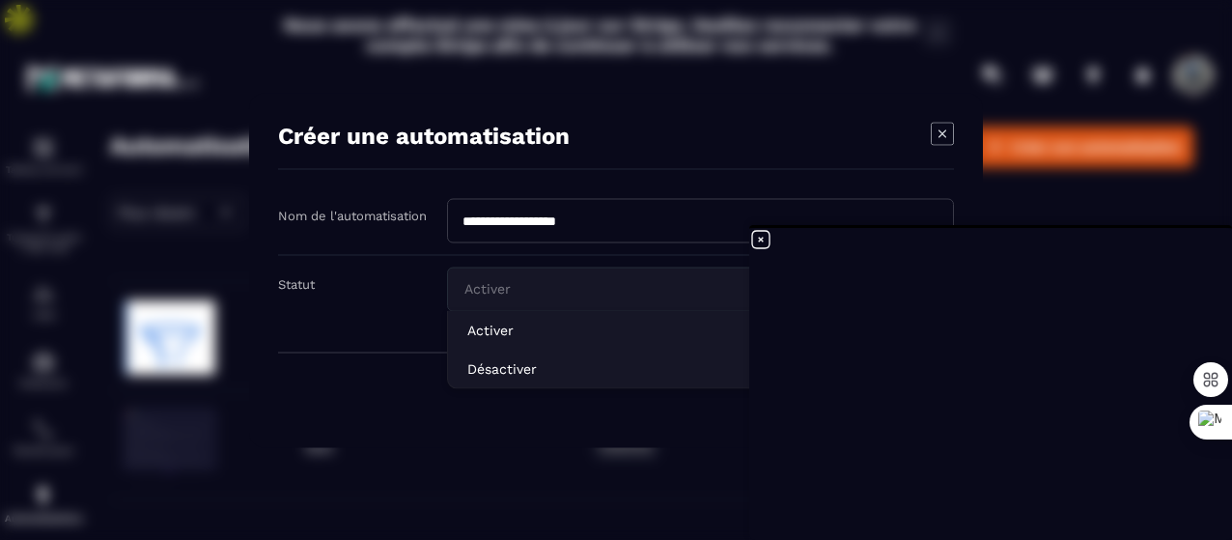
click at [610, 298] on input "Search for option" at bounding box center [690, 288] width 462 height 21
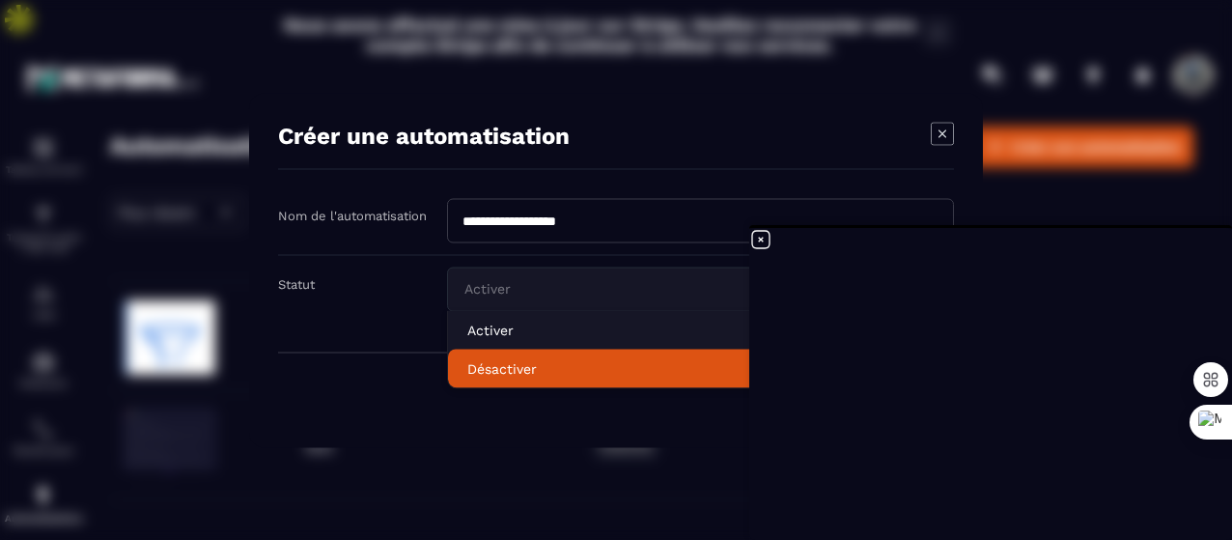
click at [529, 362] on p "Désactiver" at bounding box center [700, 367] width 466 height 19
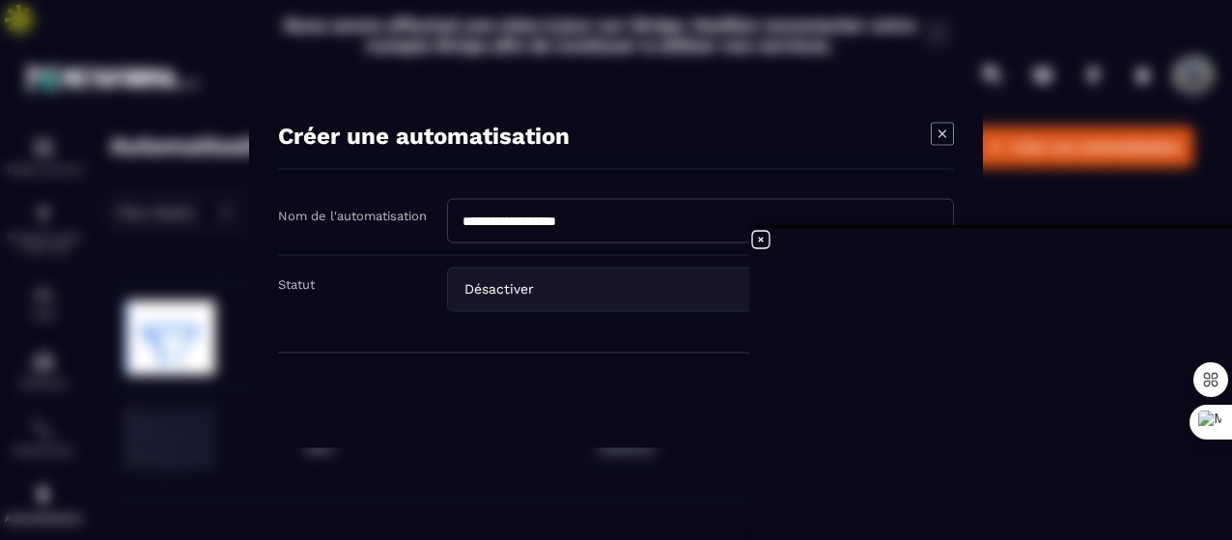
click at [611, 288] on input "Search for option" at bounding box center [721, 288] width 367 height 21
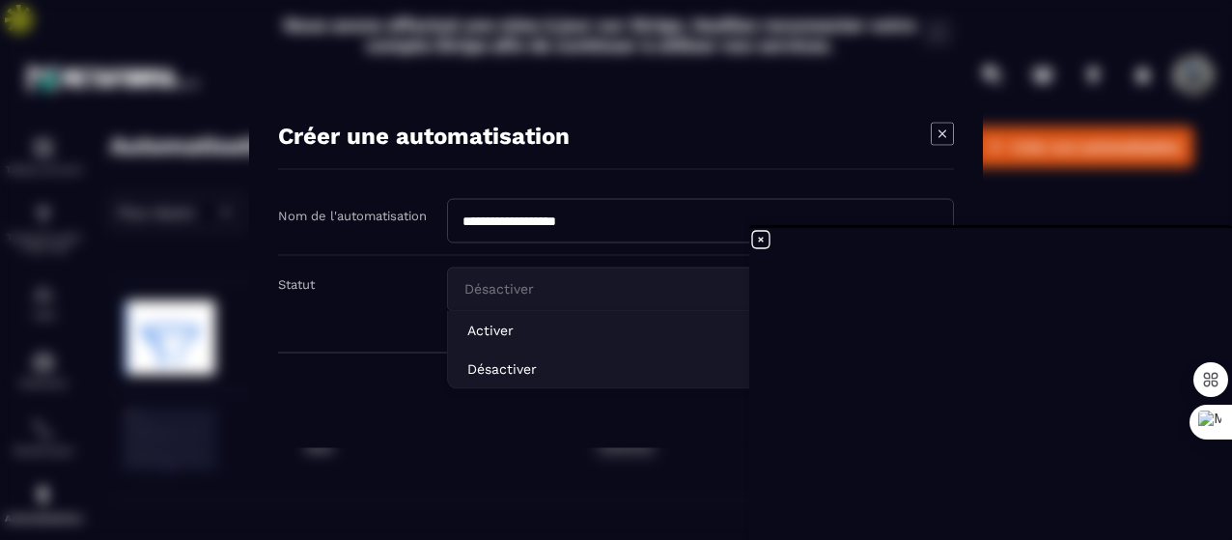
click at [611, 288] on input "Search for option" at bounding box center [690, 288] width 462 height 21
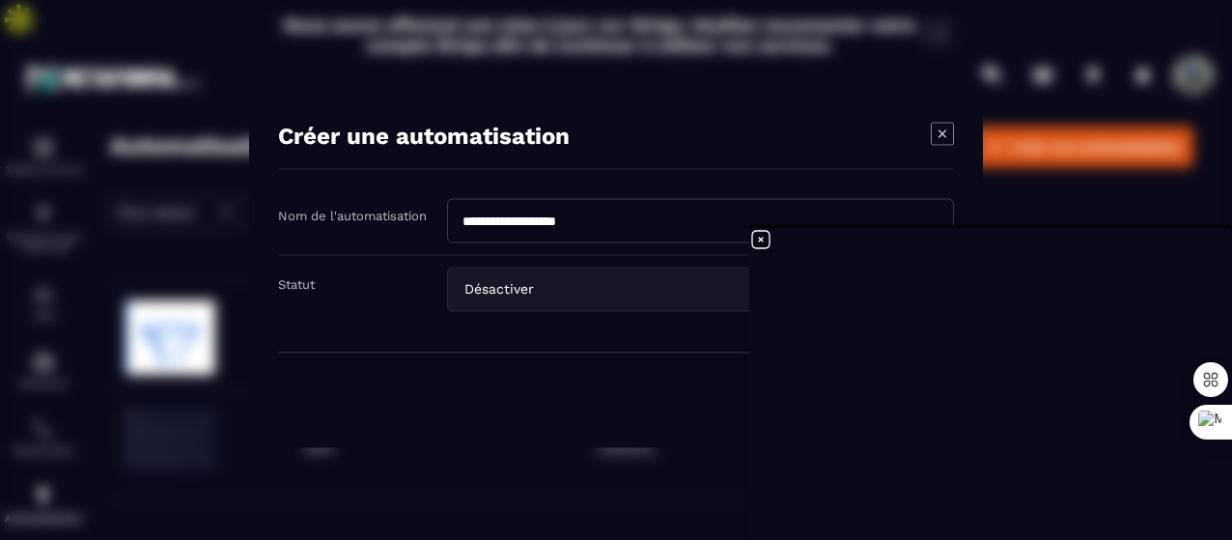
click at [876, 381] on button "Créer" at bounding box center [914, 399] width 77 height 37
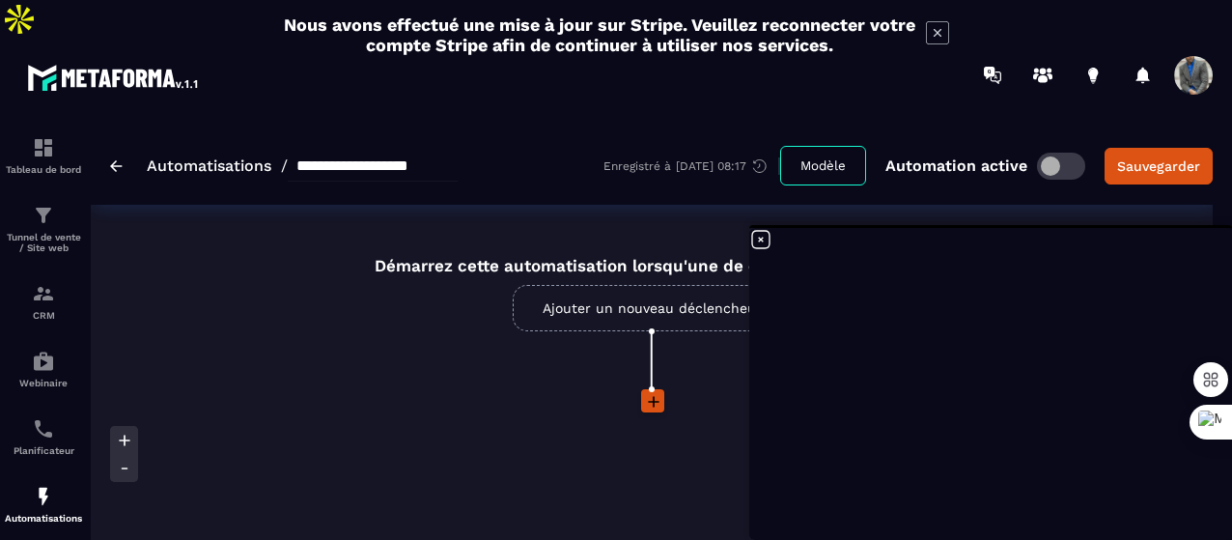
click at [609, 285] on link "Ajouter un nouveau déclencheur" at bounding box center [652, 308] width 279 height 46
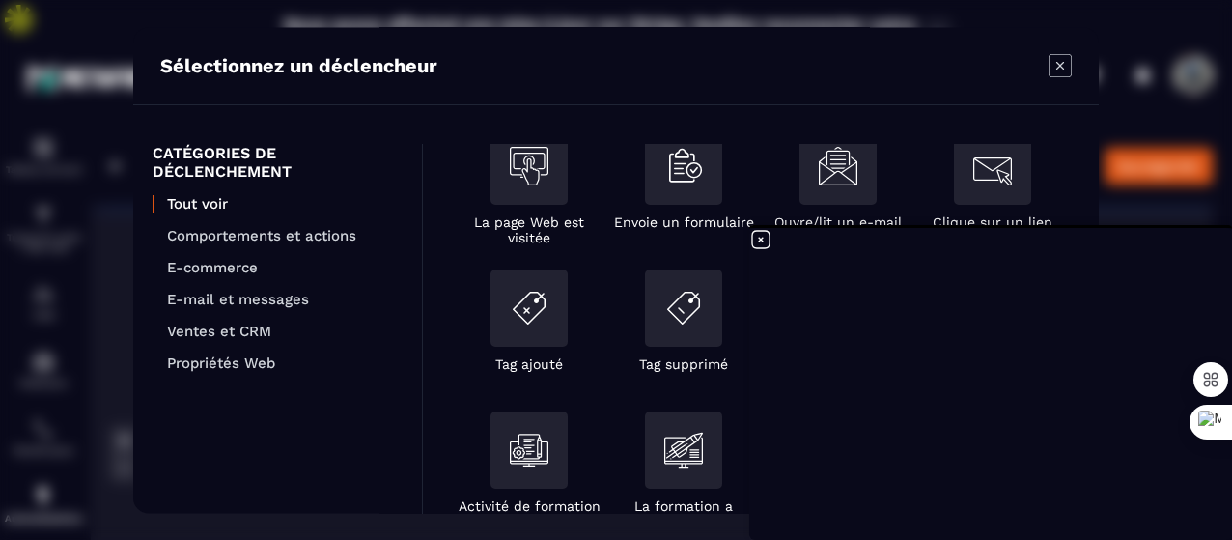
scroll to position [35, 0]
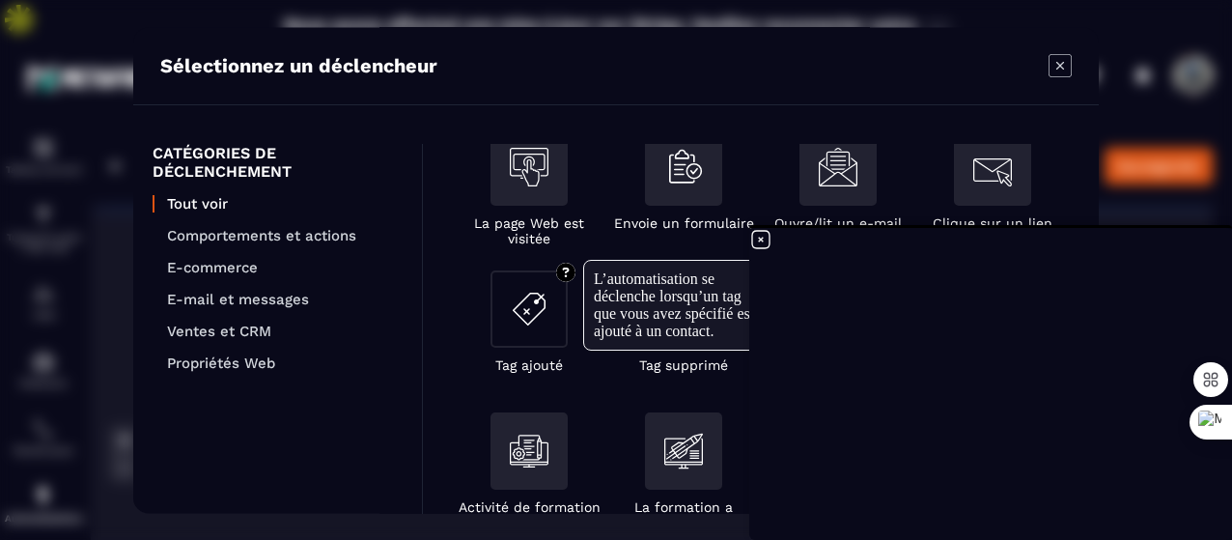
click at [535, 298] on img "Modal window" at bounding box center [529, 309] width 39 height 39
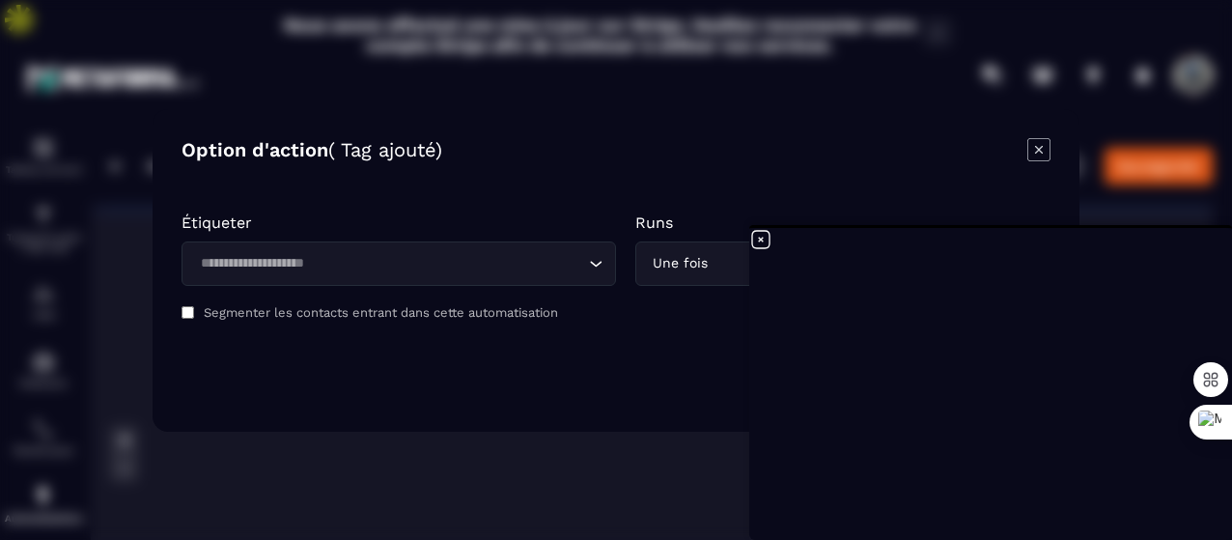
click at [567, 260] on input "Search for option" at bounding box center [389, 263] width 390 height 21
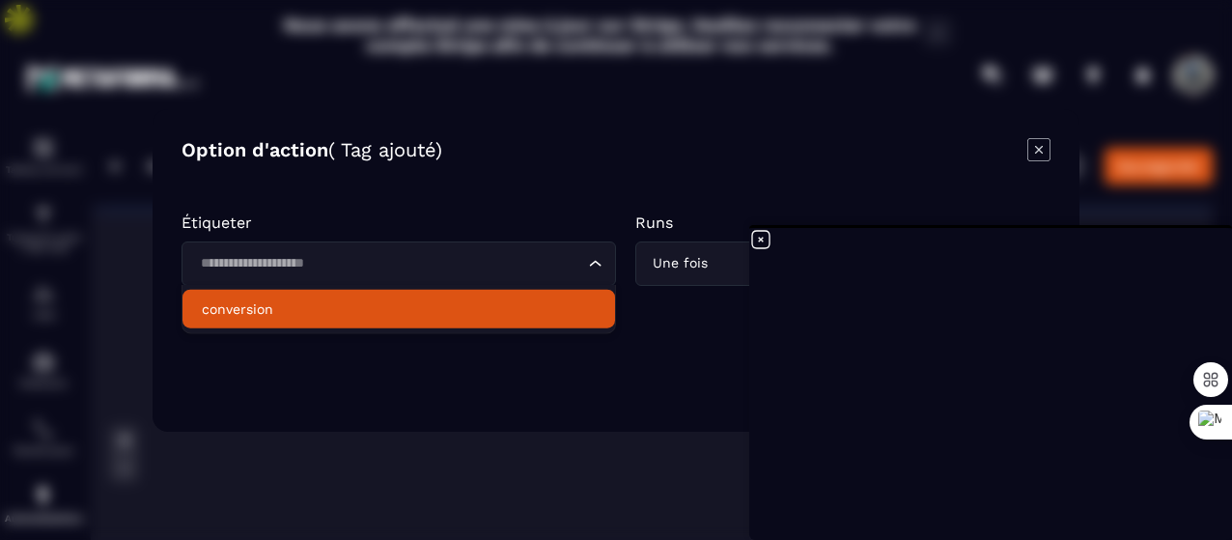
click at [533, 295] on li "conversion" at bounding box center [398, 309] width 432 height 39
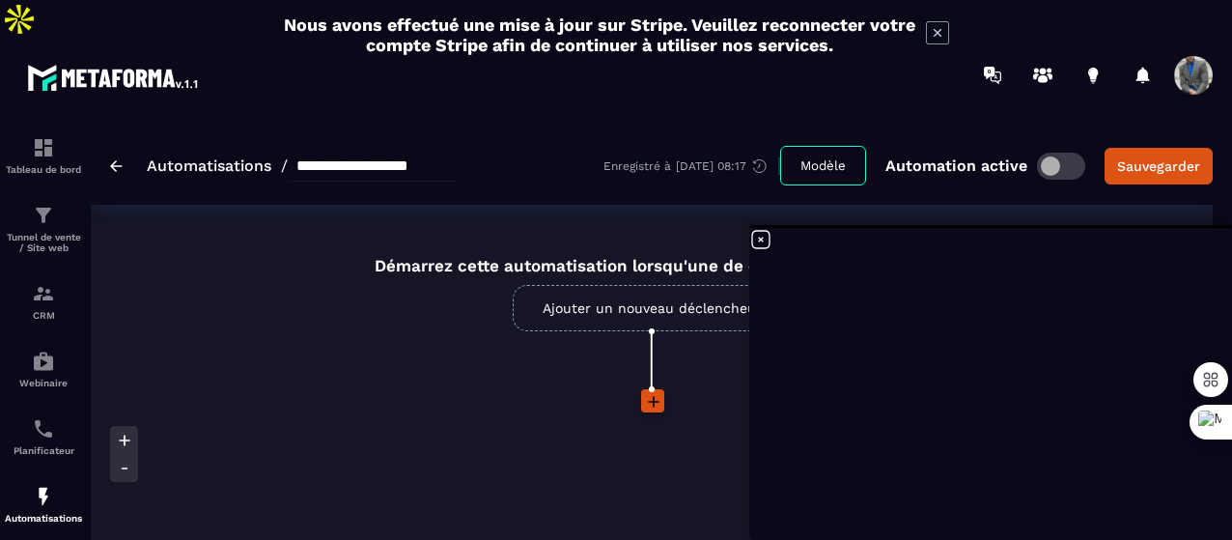
click at [610, 285] on link "Ajouter un nouveau déclencheur" at bounding box center [652, 308] width 279 height 46
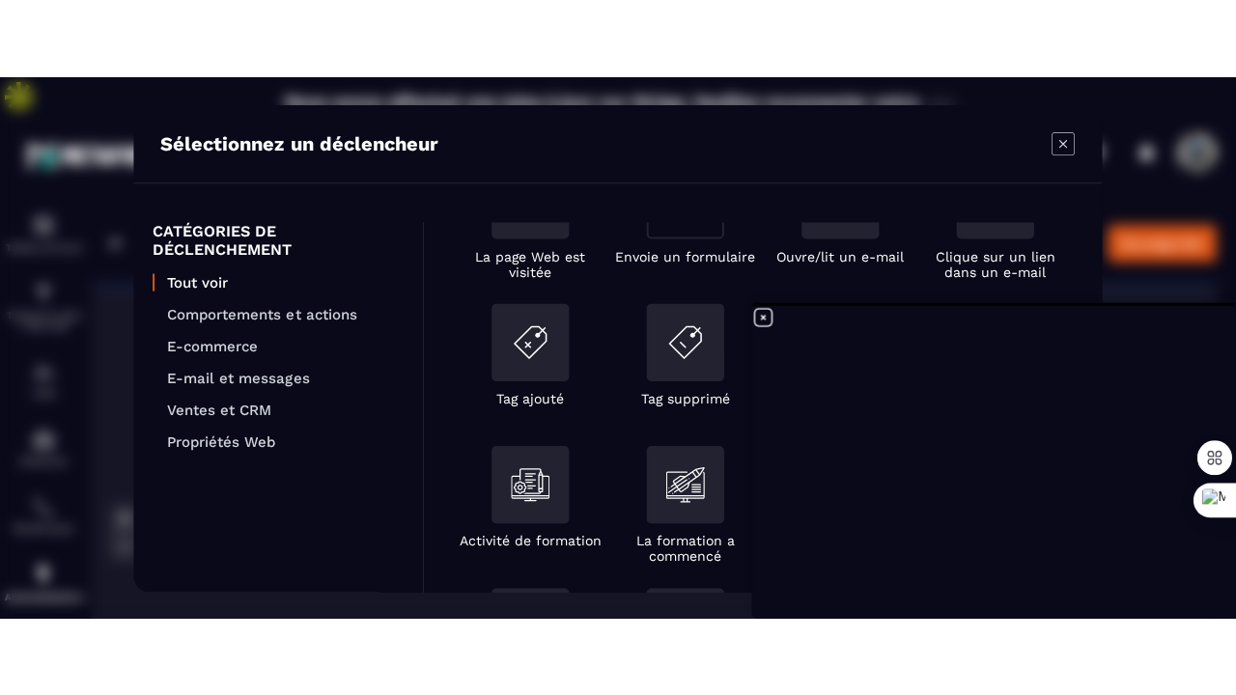
scroll to position [73, 0]
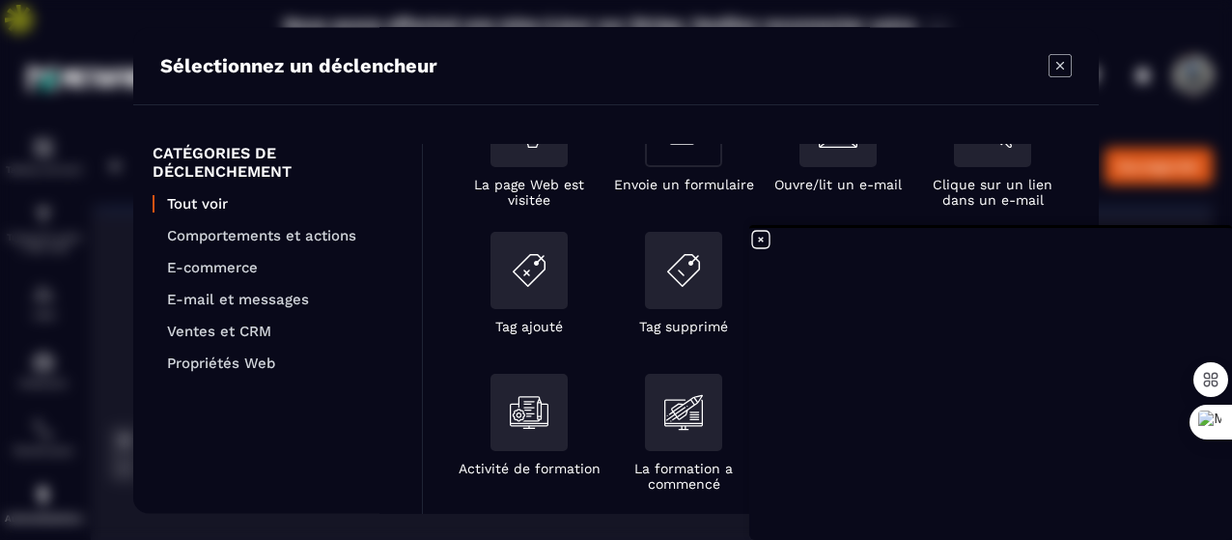
click at [676, 177] on p "Envoie un formulaire" at bounding box center [684, 184] width 140 height 15
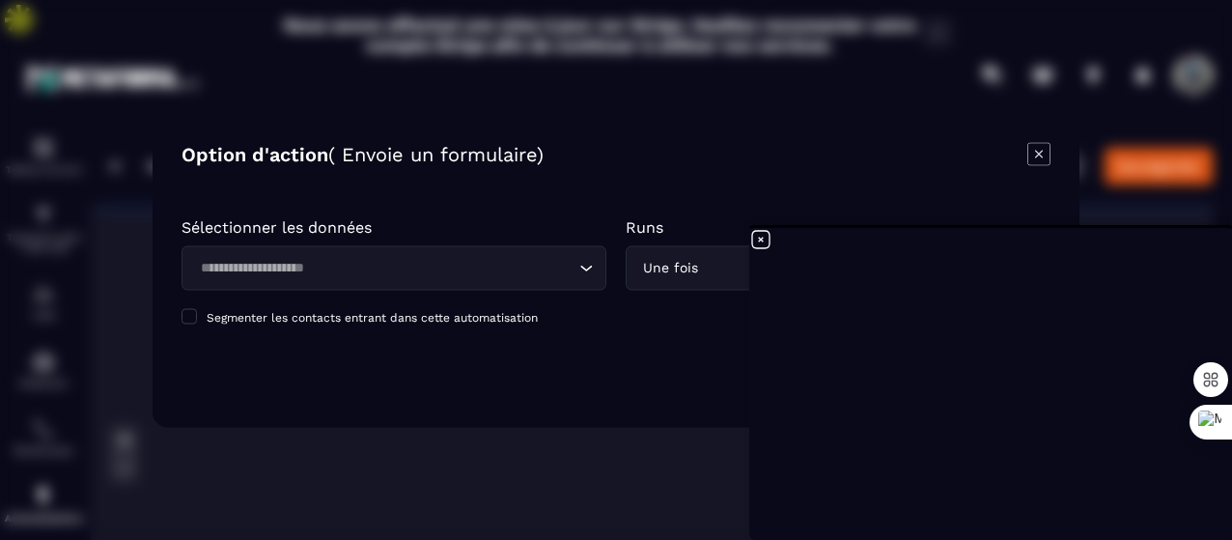
click at [550, 251] on div "Loading..." at bounding box center [393, 267] width 425 height 44
click at [880, 353] on button "Sauvegarder" at bounding box center [965, 375] width 170 height 44
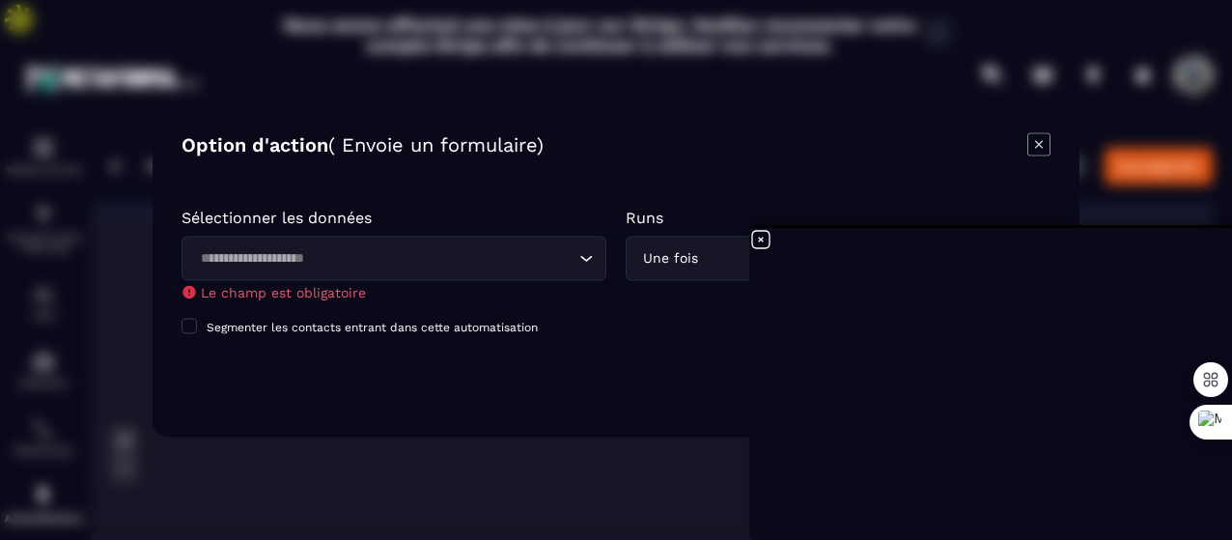
click at [550, 251] on input "Search for option" at bounding box center [384, 257] width 380 height 21
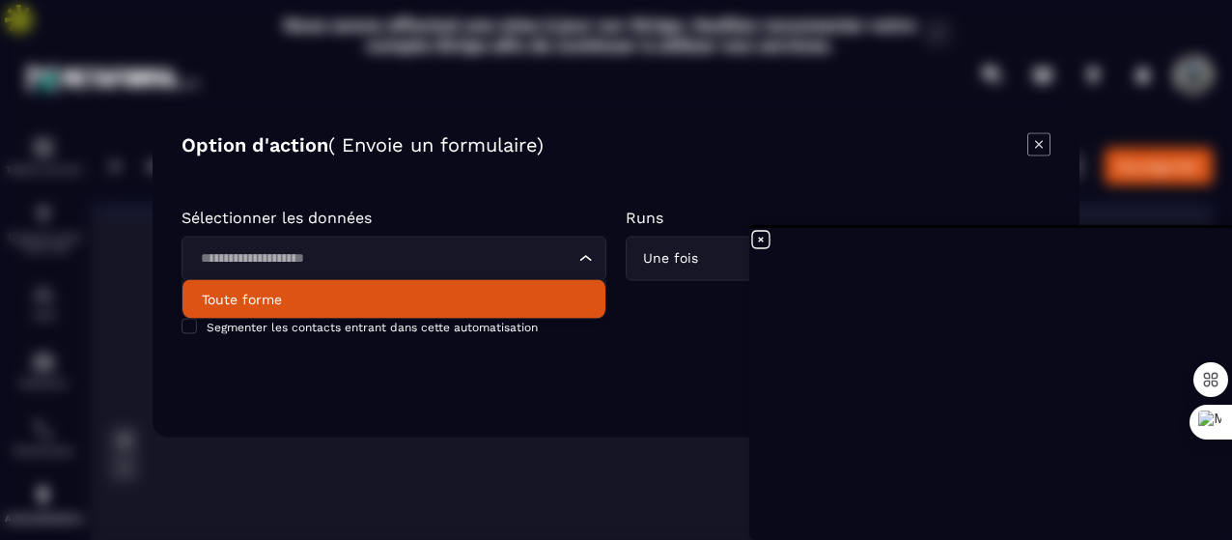
click at [471, 306] on p "Toute forme" at bounding box center [394, 298] width 384 height 19
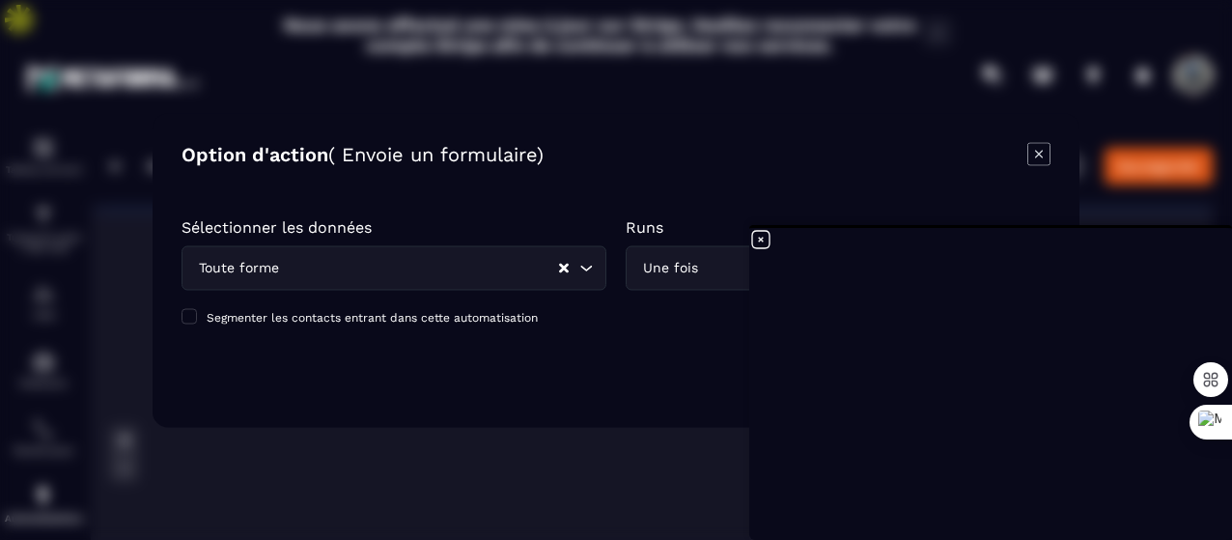
click button "Sauvegarder" at bounding box center [965, 375] width 170 height 44
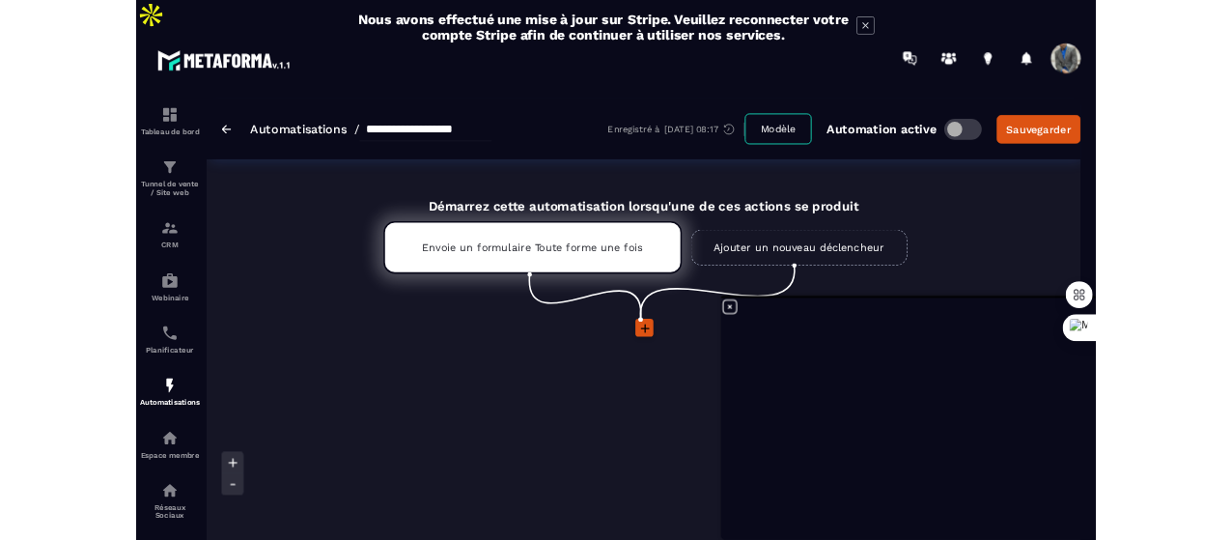
scroll to position [1052, 0]
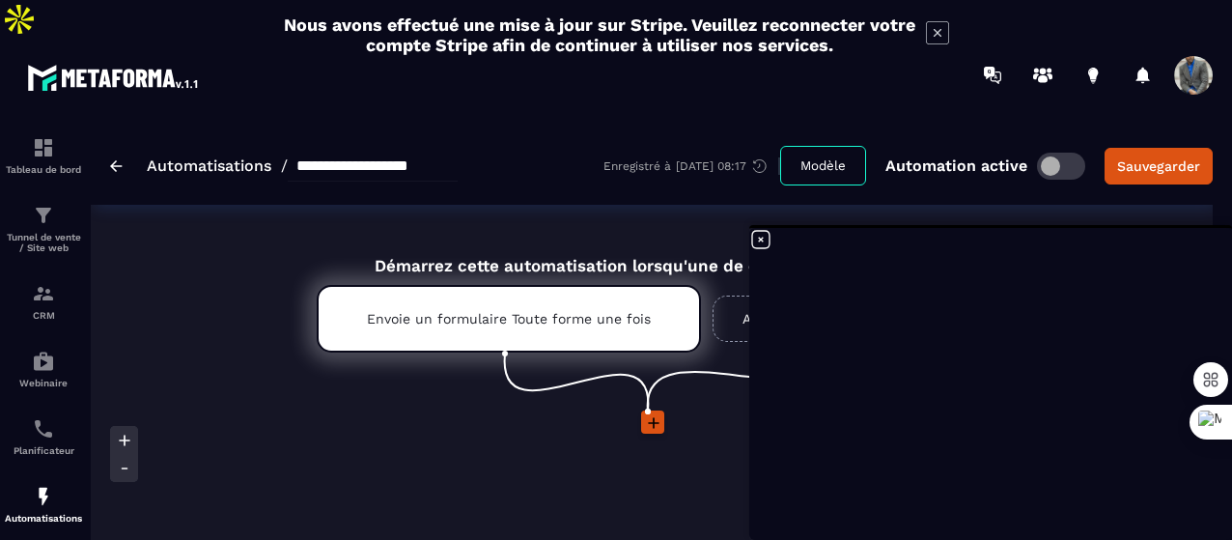
click at [765, 237] on icon at bounding box center [760, 239] width 23 height 23
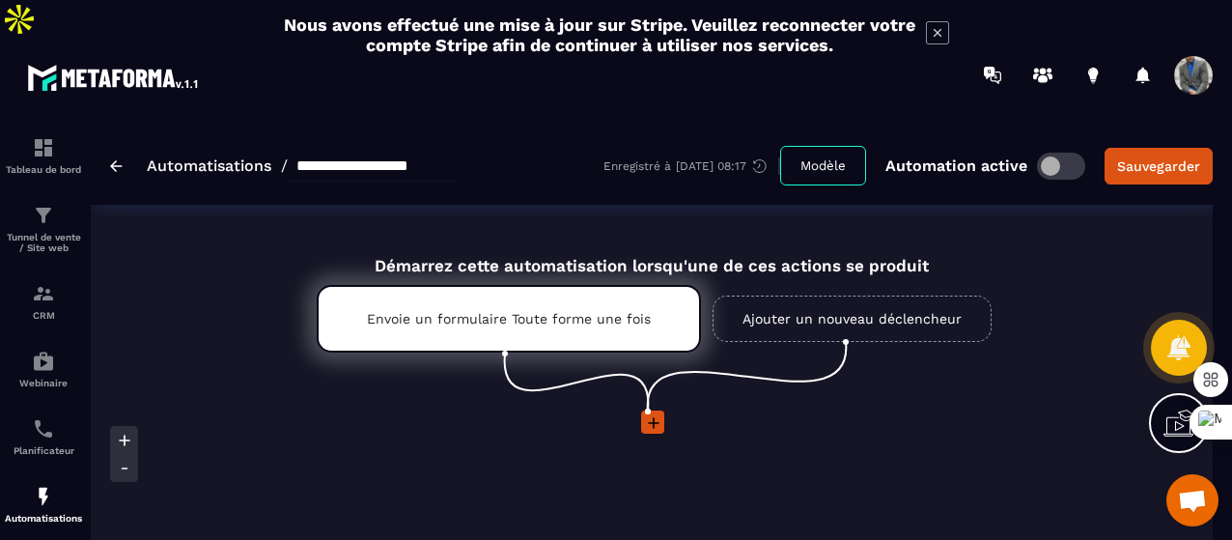
click at [116, 160] on img at bounding box center [116, 166] width 13 height 12
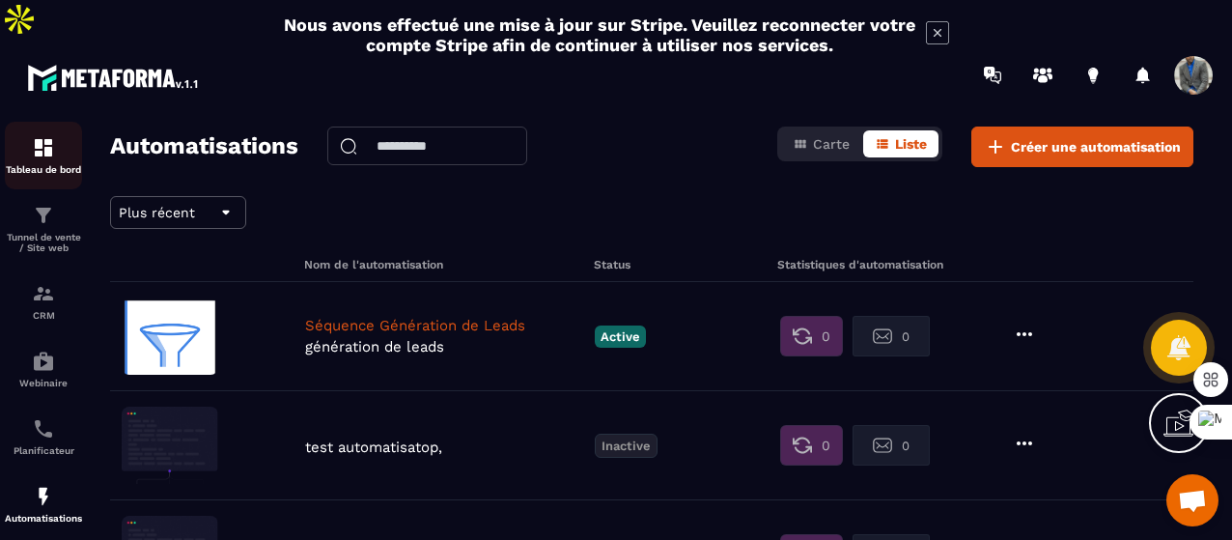
click at [50, 164] on p "Tableau de bord" at bounding box center [43, 169] width 77 height 11
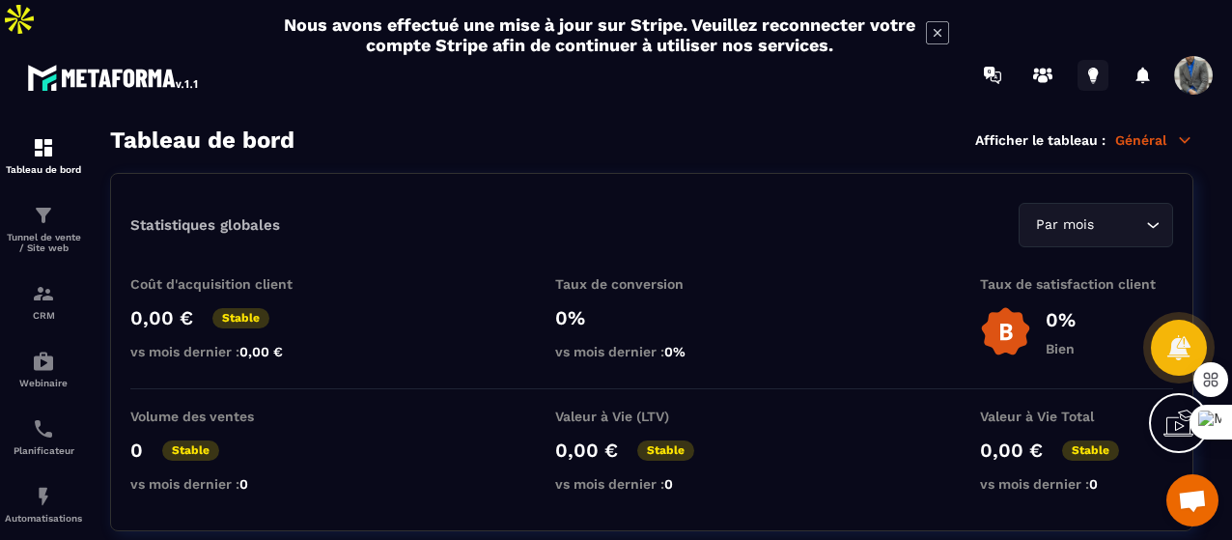
click at [1098, 60] on icon at bounding box center [1092, 75] width 31 height 31
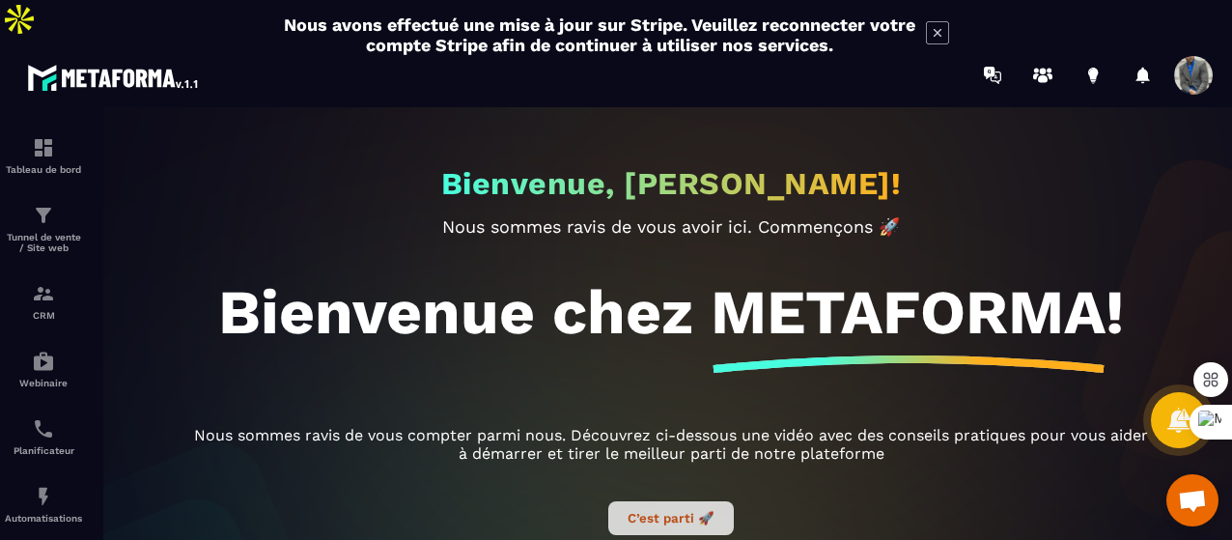
click at [688, 501] on button "C’est parti 🚀" at bounding box center [670, 518] width 125 height 34
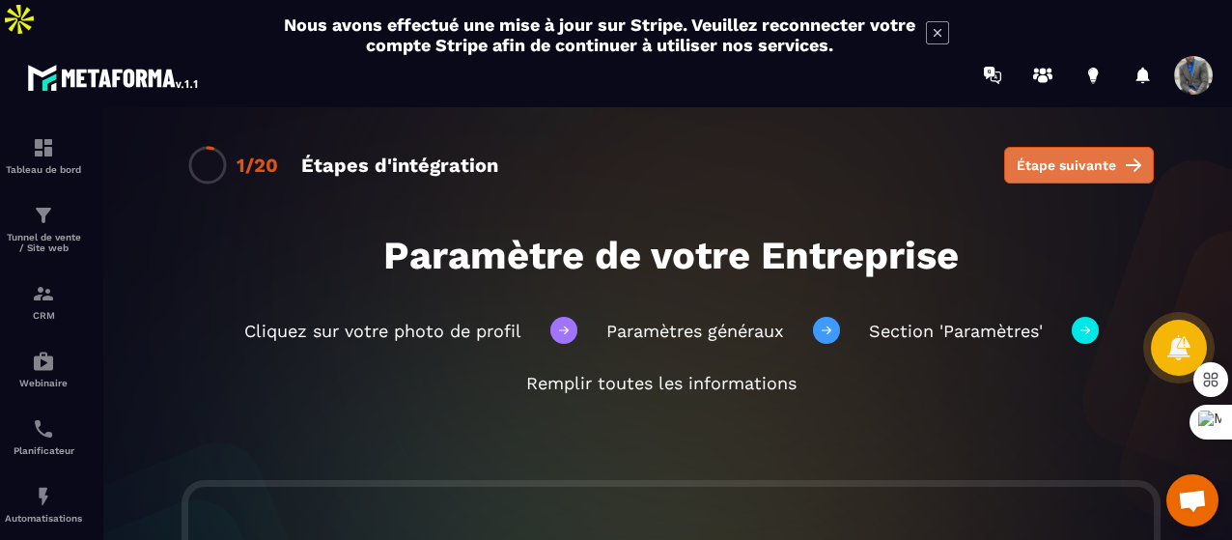
click at [1097, 147] on button "Étape suivante" at bounding box center [1079, 165] width 150 height 37
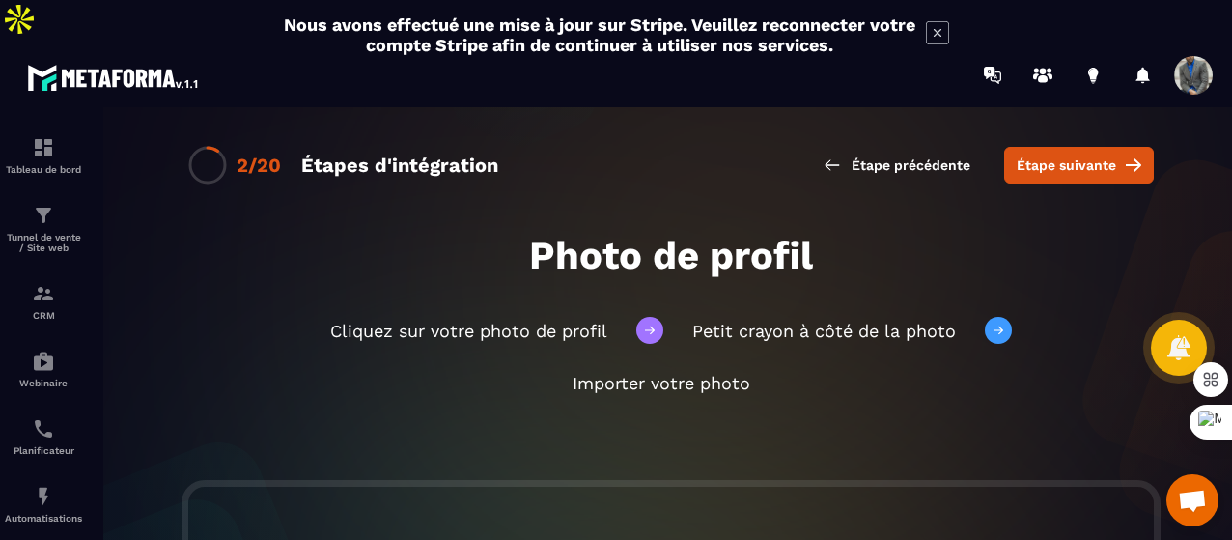
click at [1097, 147] on button "Étape suivante" at bounding box center [1079, 165] width 150 height 37
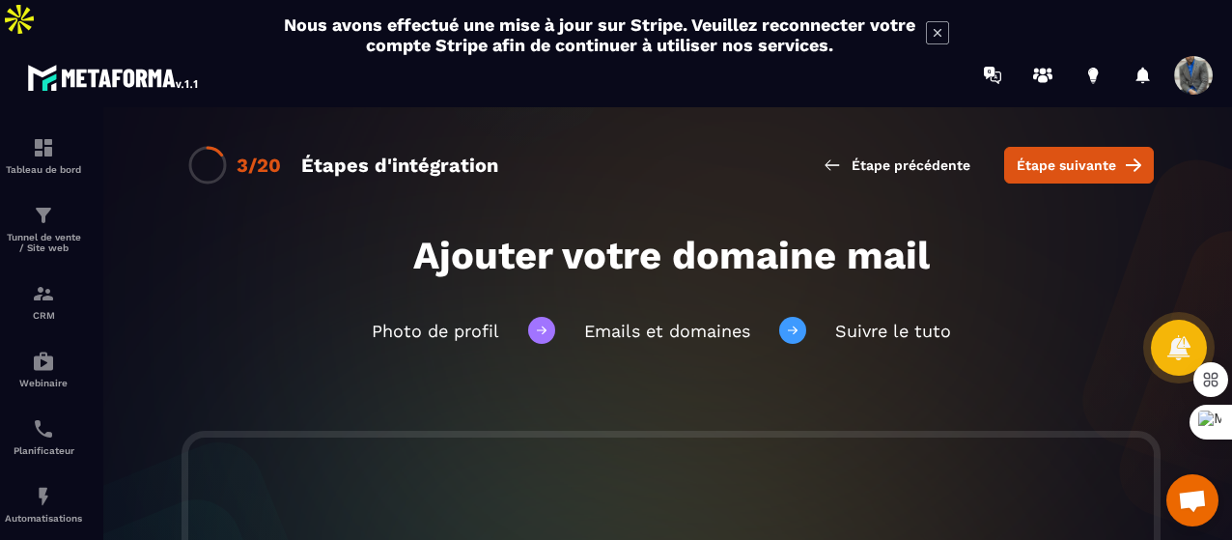
click at [1097, 147] on button "Étape suivante" at bounding box center [1079, 165] width 150 height 37
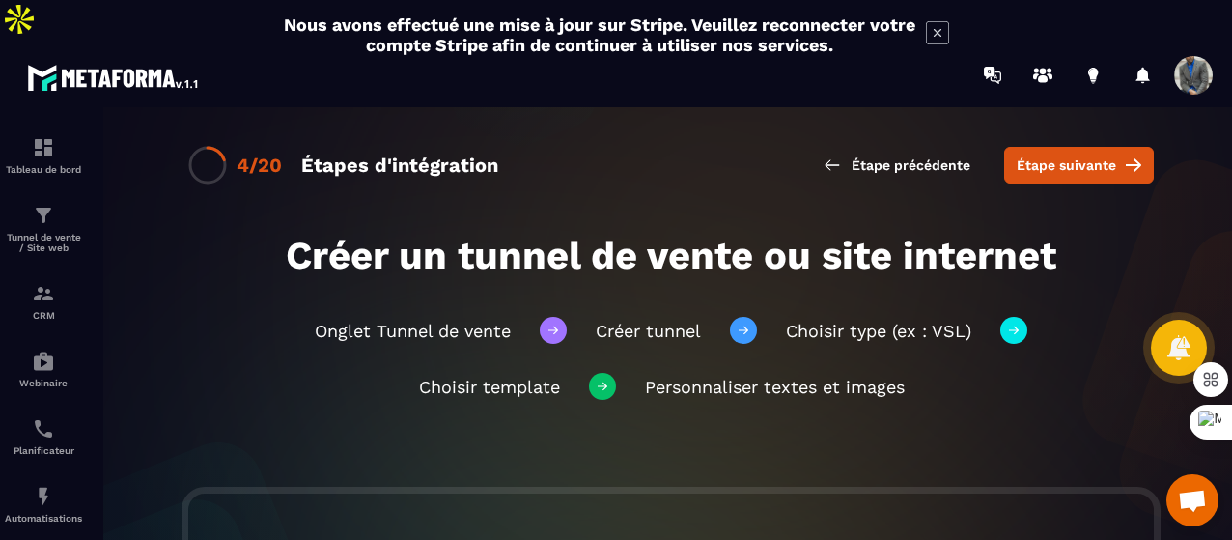
click at [1097, 147] on button "Étape suivante" at bounding box center [1079, 165] width 150 height 37
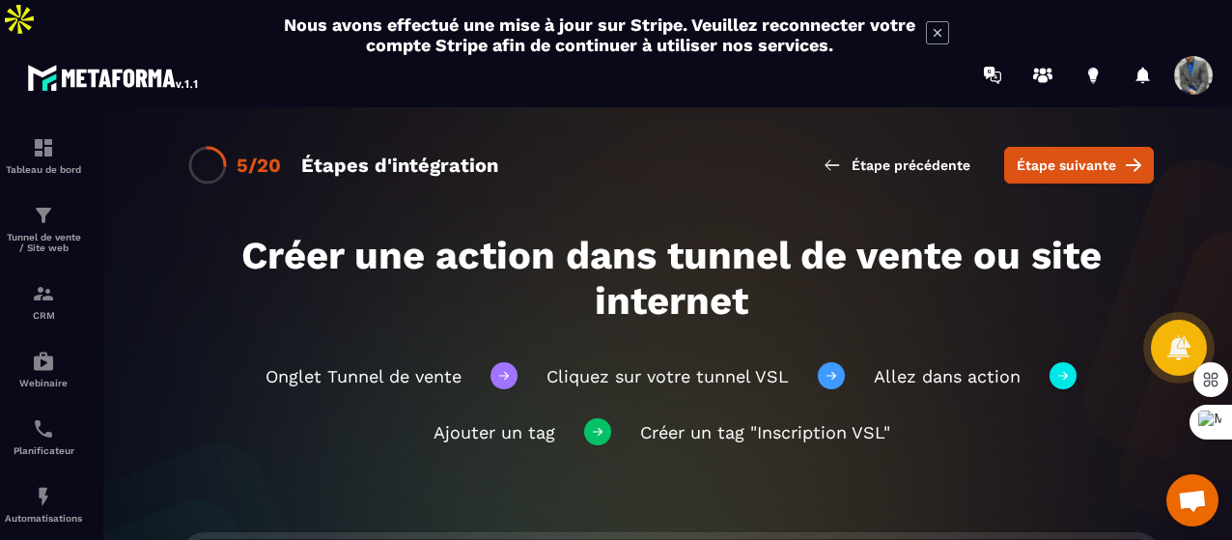
click at [1097, 147] on button "Étape suivante" at bounding box center [1079, 165] width 150 height 37
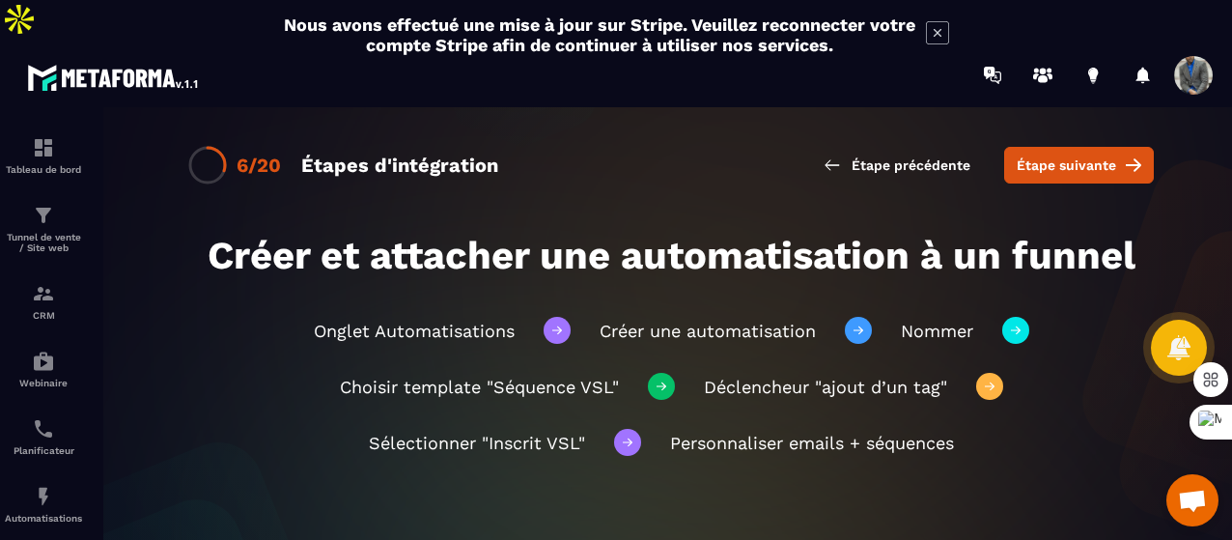
click at [1097, 147] on button "Étape suivante" at bounding box center [1079, 165] width 150 height 37
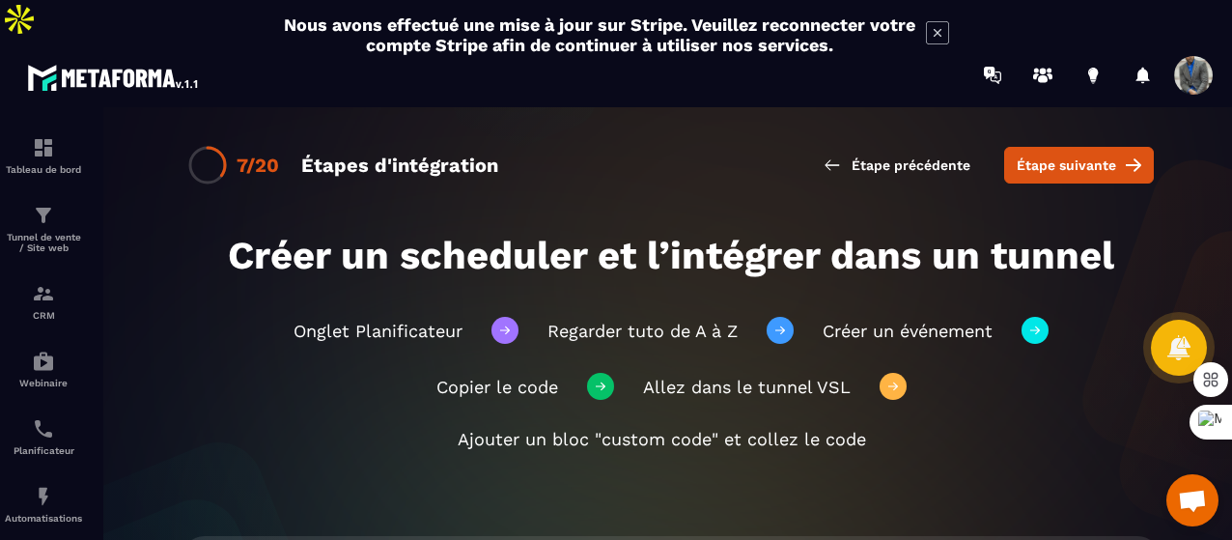
click at [61, 391] on div at bounding box center [671, 354] width 1232 height 494
click at [39, 417] on img at bounding box center [43, 428] width 23 height 23
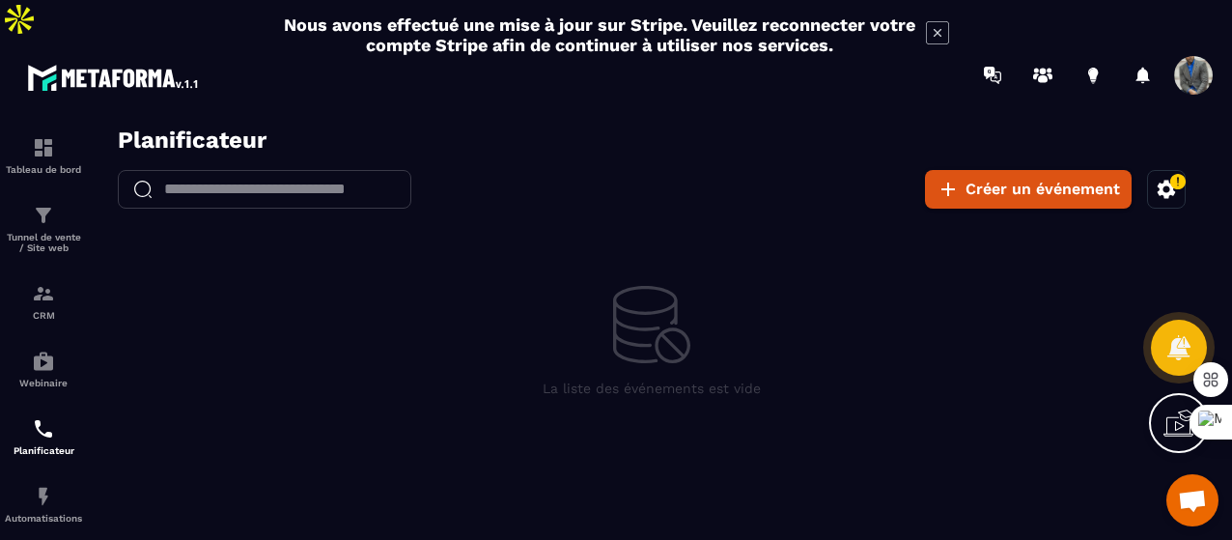
click at [1158, 418] on div at bounding box center [1179, 423] width 60 height 60
